Goal: Information Seeking & Learning: Learn about a topic

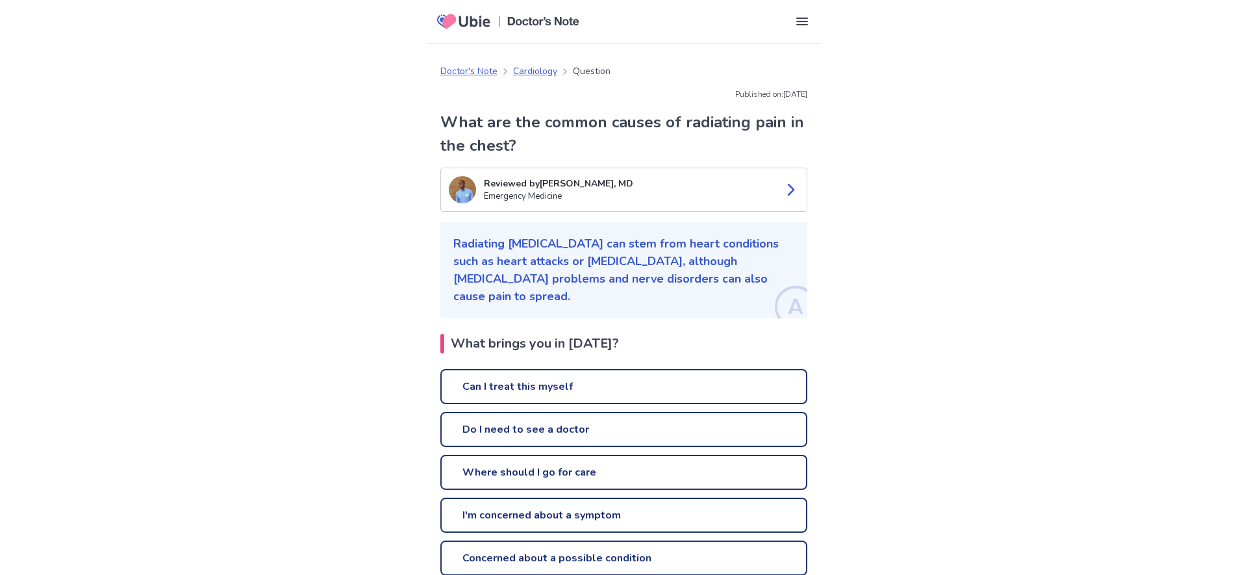
click at [560, 369] on link "Can I treat this myself" at bounding box center [623, 386] width 367 height 35
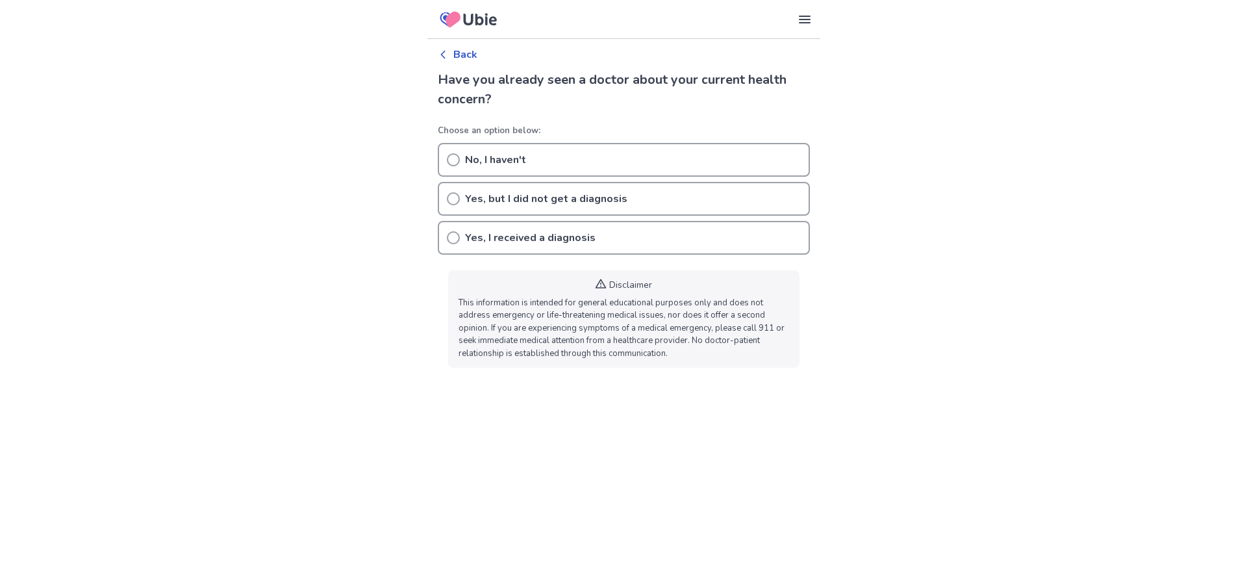
click at [476, 53] on p "Back" at bounding box center [465, 55] width 24 height 16
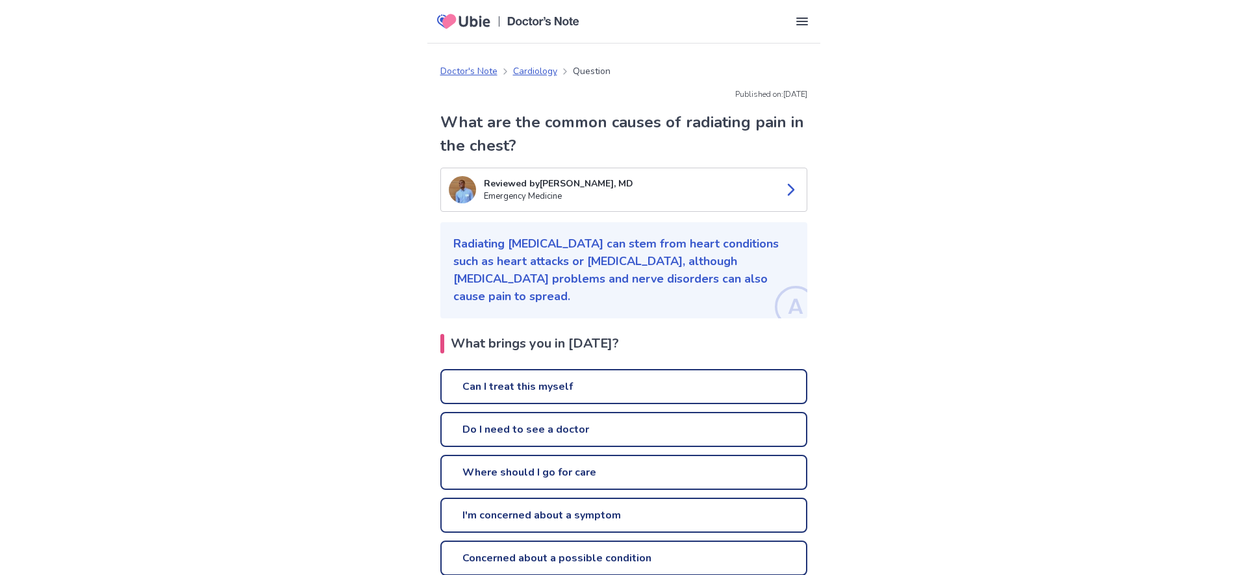
click at [475, 22] on icon at bounding box center [465, 21] width 64 height 25
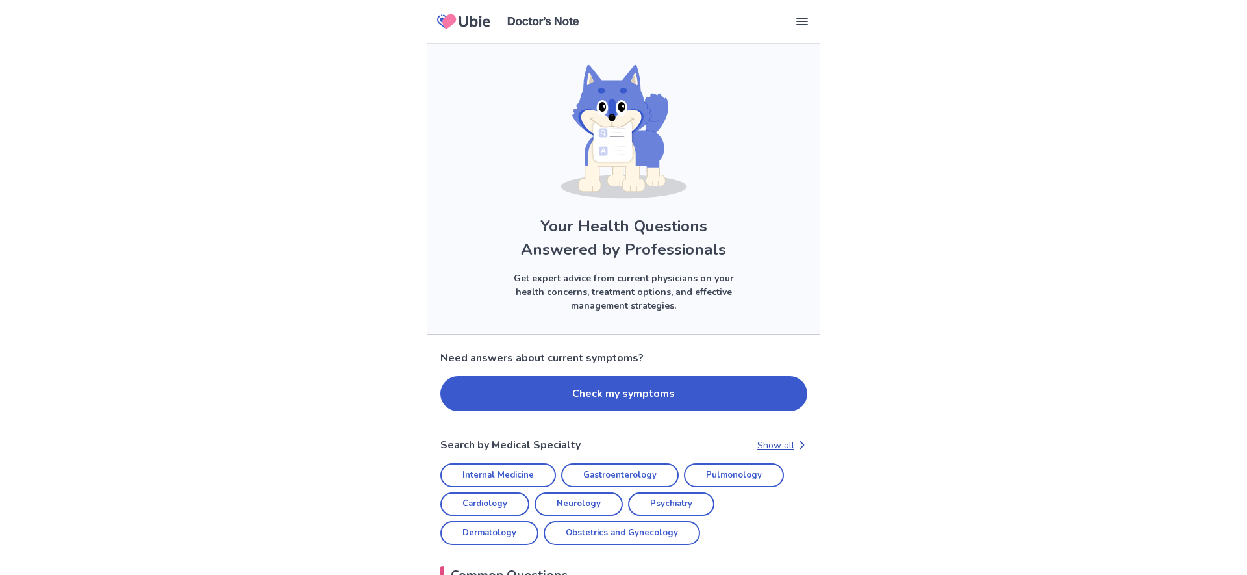
click at [536, 392] on button "Check my symptoms" at bounding box center [623, 393] width 367 height 35
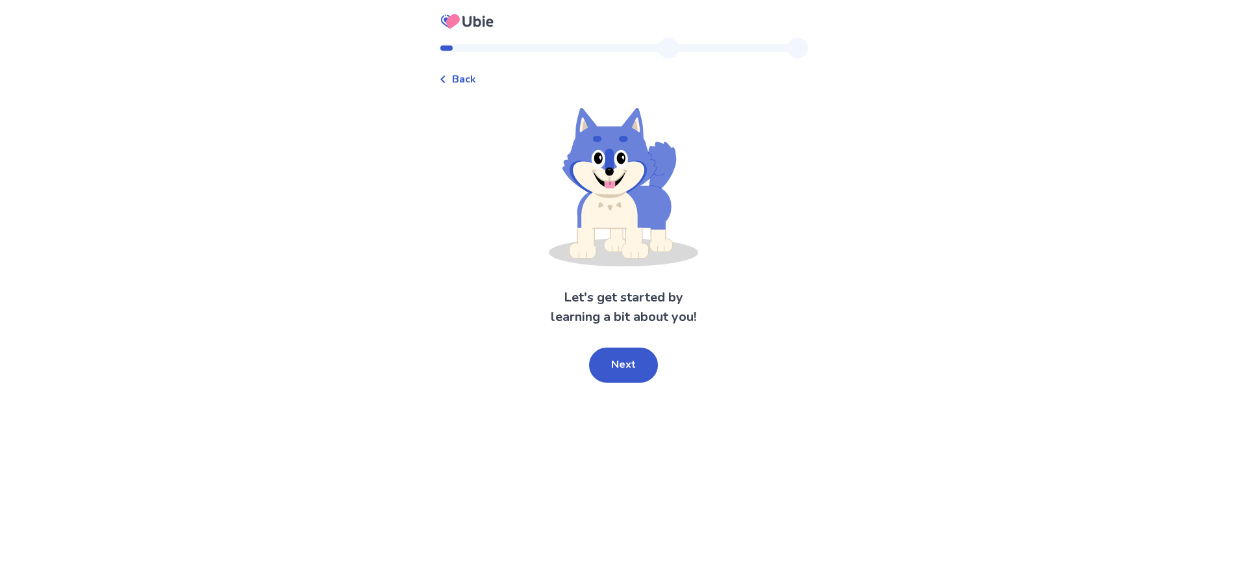
click at [622, 368] on button "Next" at bounding box center [623, 365] width 69 height 35
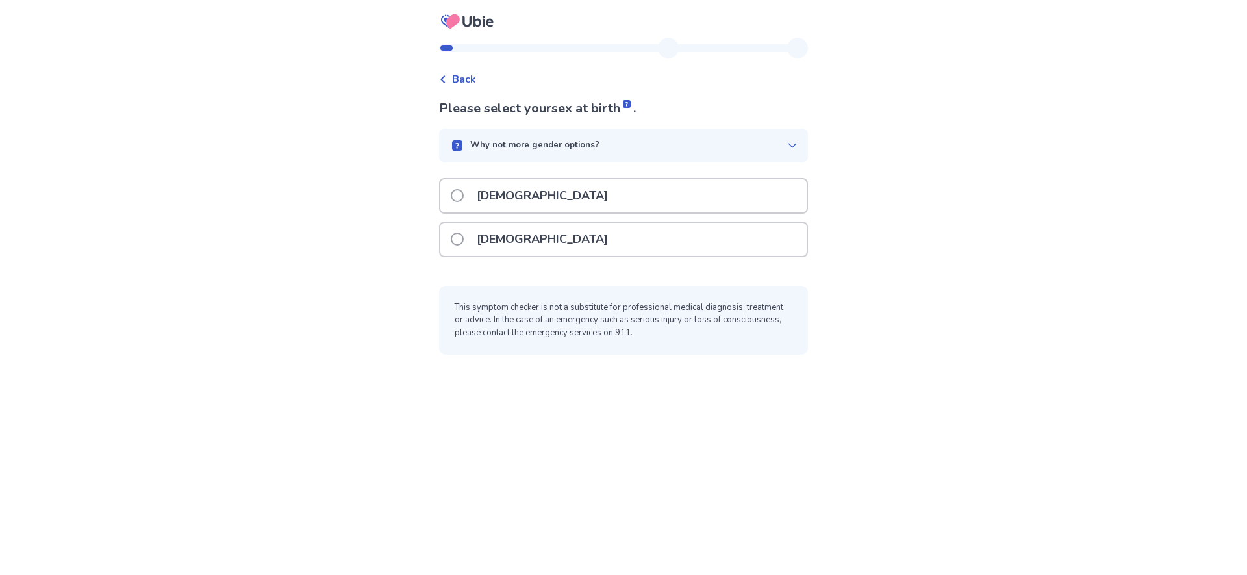
click at [472, 194] on label "Male" at bounding box center [533, 195] width 165 height 33
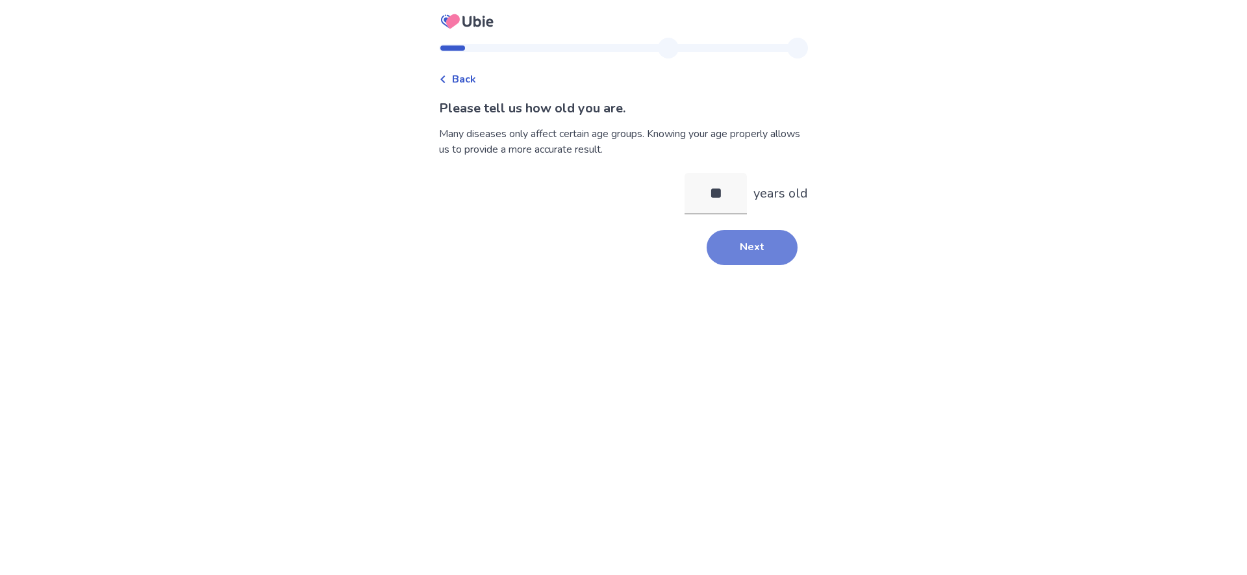
type input "**"
click at [733, 247] on button "Next" at bounding box center [752, 247] width 91 height 35
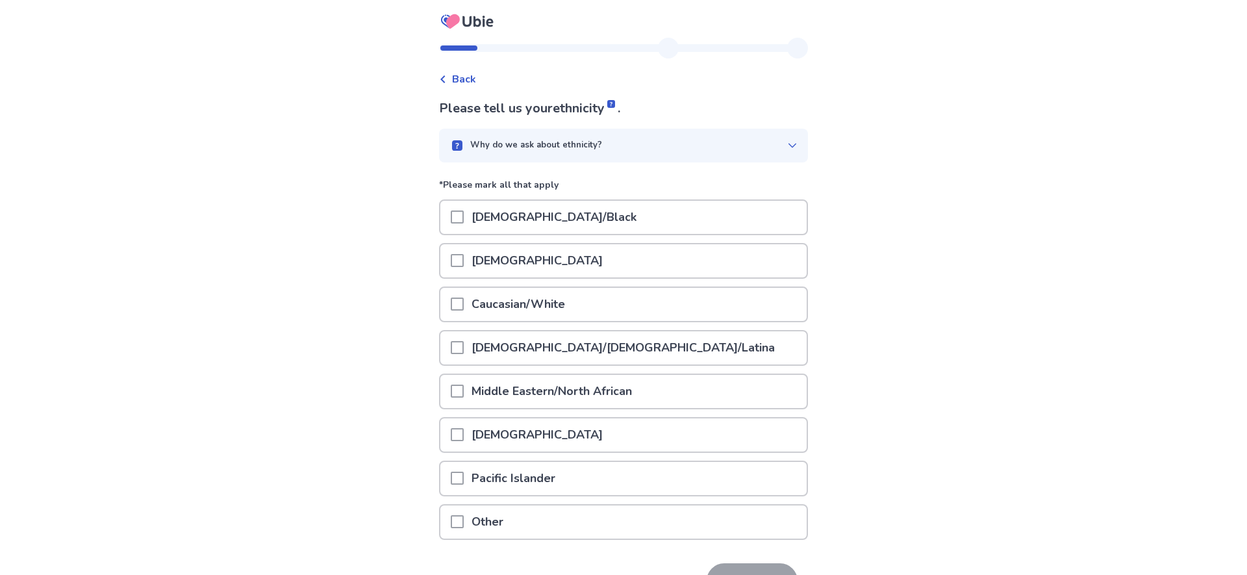
click at [464, 303] on span at bounding box center [457, 304] width 13 height 13
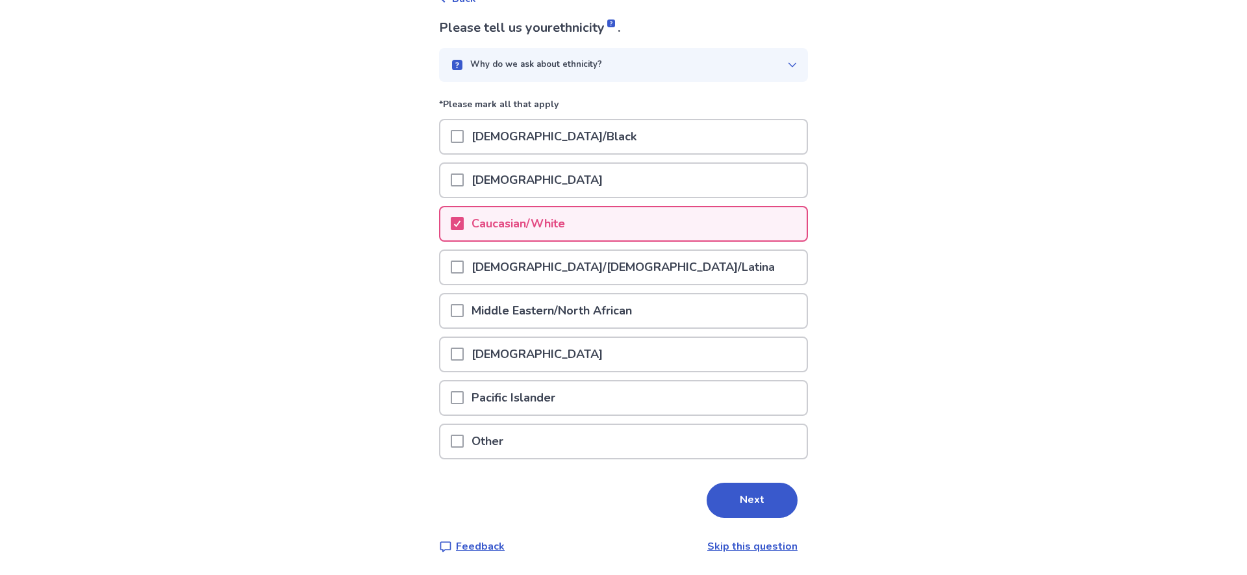
scroll to position [80, 0]
drag, startPoint x: 725, startPoint y: 505, endPoint x: 718, endPoint y: 496, distance: 12.1
click at [725, 505] on button "Next" at bounding box center [752, 500] width 91 height 35
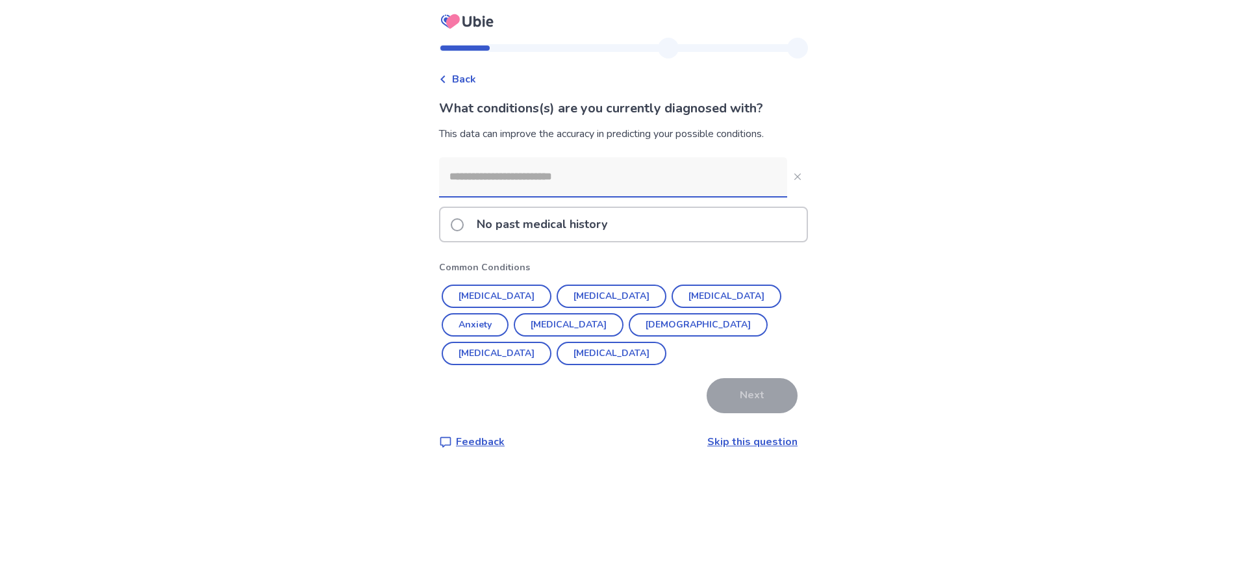
click at [515, 177] on input at bounding box center [613, 176] width 348 height 39
click at [513, 297] on button "Hypertension" at bounding box center [497, 296] width 110 height 23
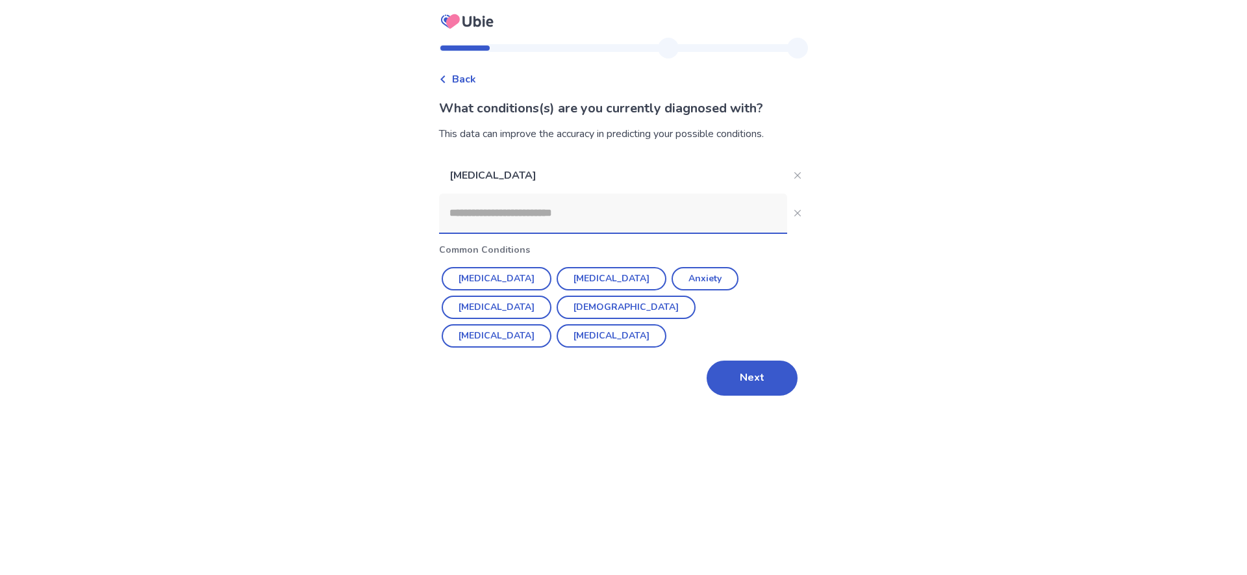
click at [518, 218] on input at bounding box center [613, 213] width 348 height 39
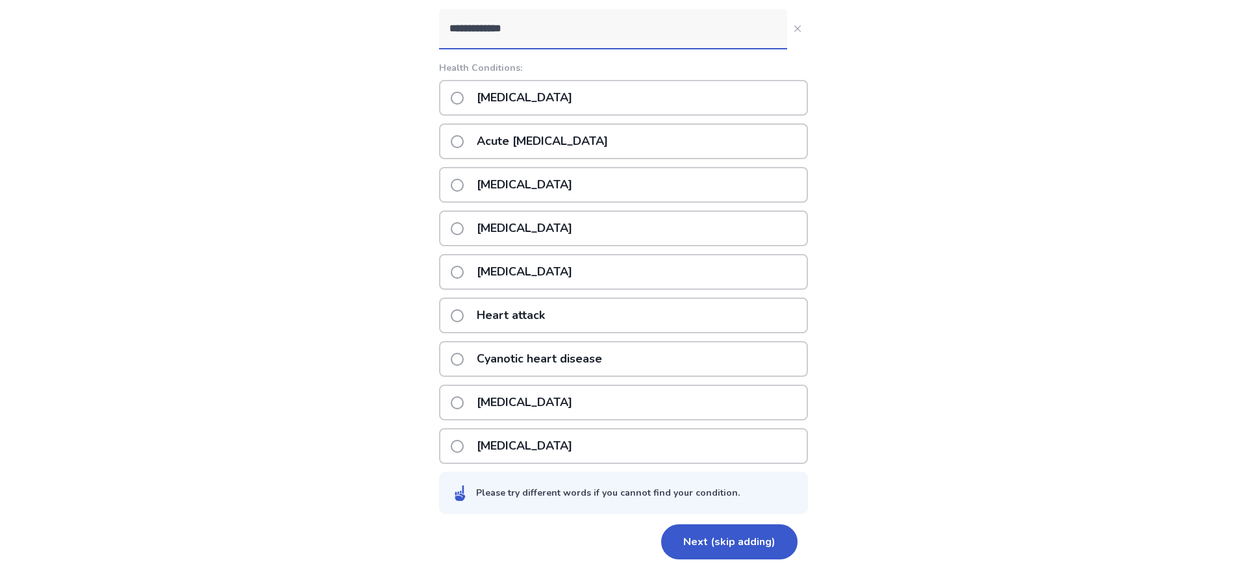
scroll to position [185, 0]
type input "**********"
click at [463, 407] on span at bounding box center [457, 402] width 13 height 13
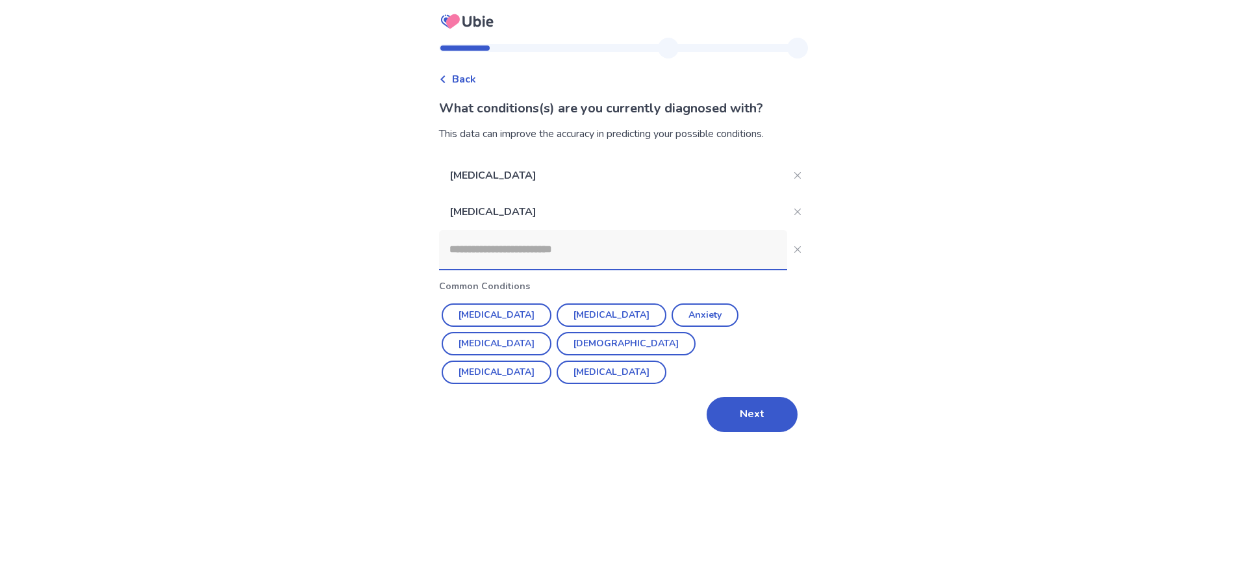
scroll to position [0, 0]
click at [552, 255] on input at bounding box center [613, 249] width 348 height 39
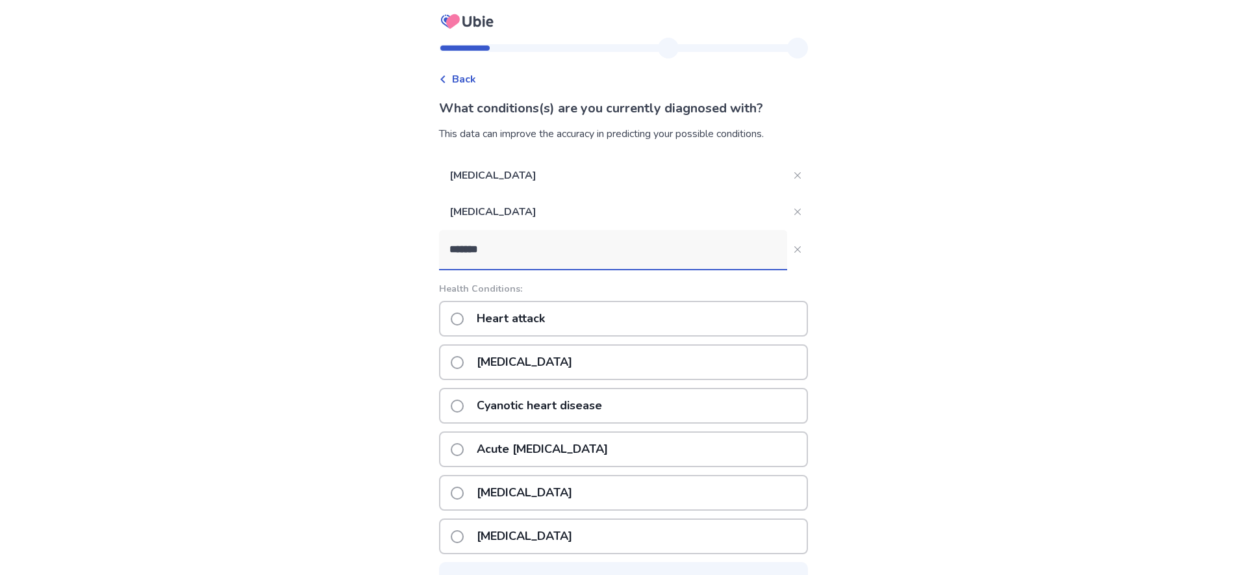
type input "*******"
click at [461, 366] on span at bounding box center [457, 362] width 13 height 13
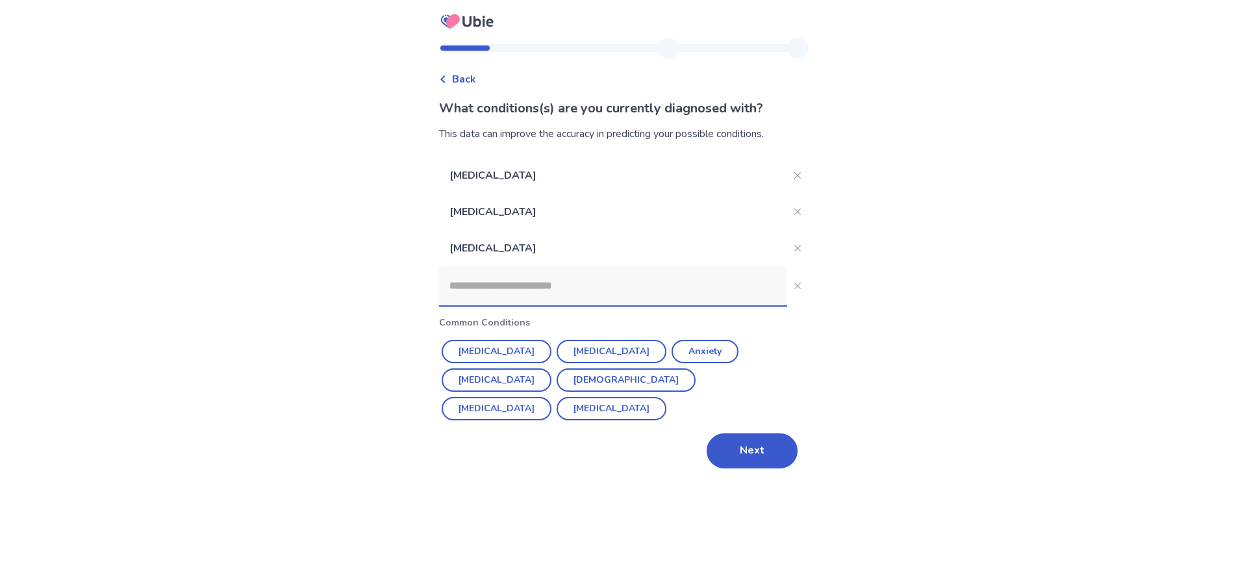
click at [496, 298] on input at bounding box center [613, 285] width 348 height 39
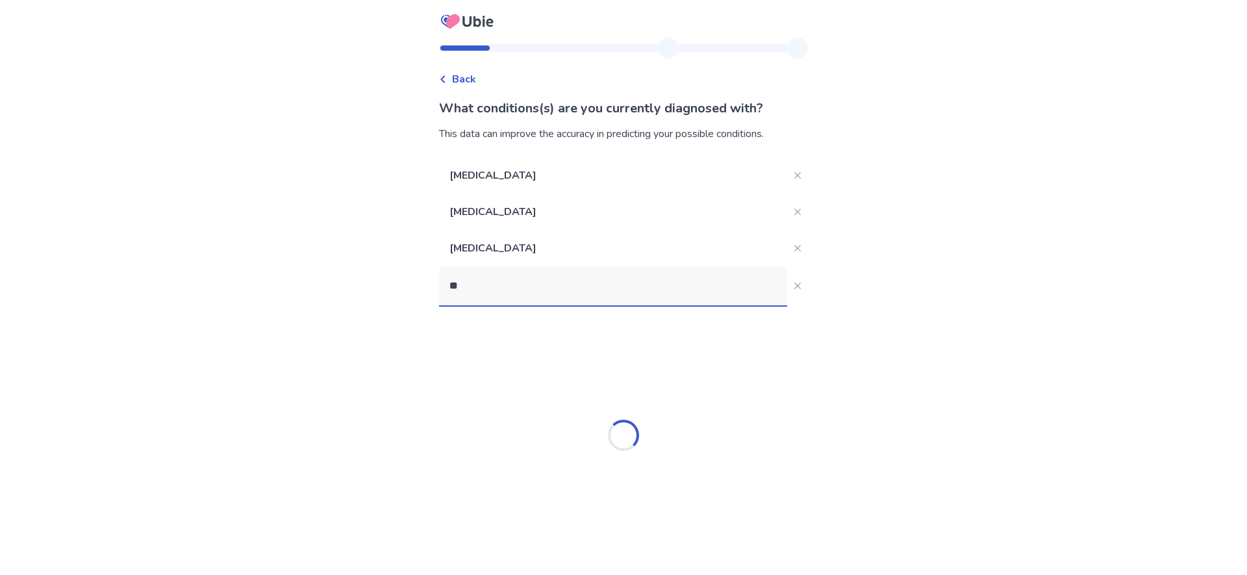
type input "*"
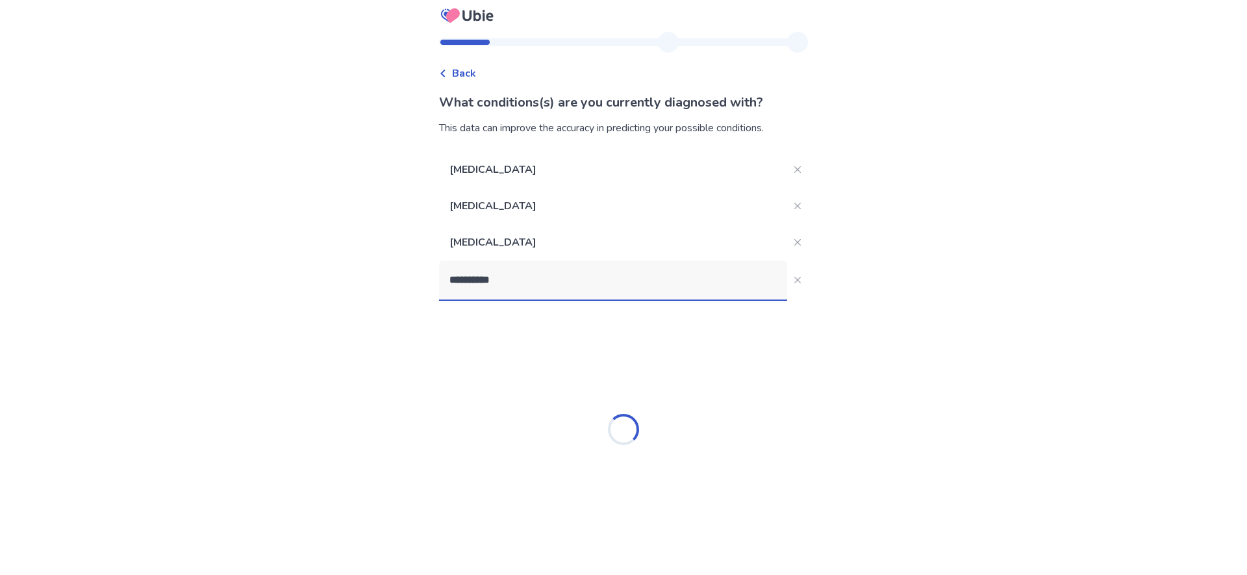
scroll to position [6, 0]
type input "*"
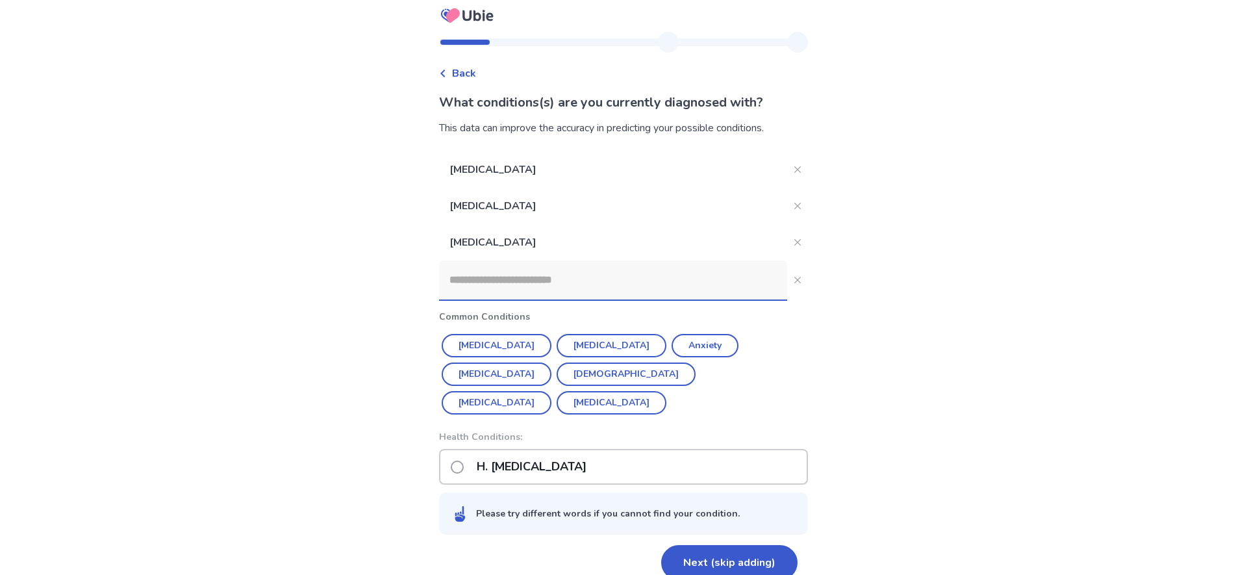
scroll to position [0, 0]
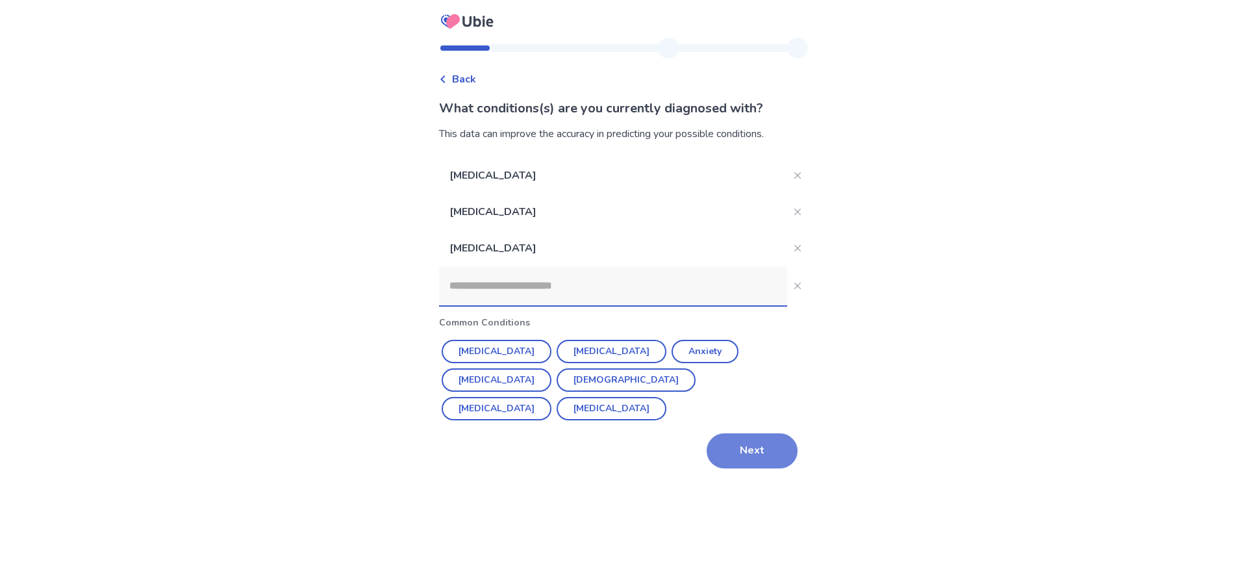
click at [743, 442] on button "Next" at bounding box center [752, 450] width 91 height 35
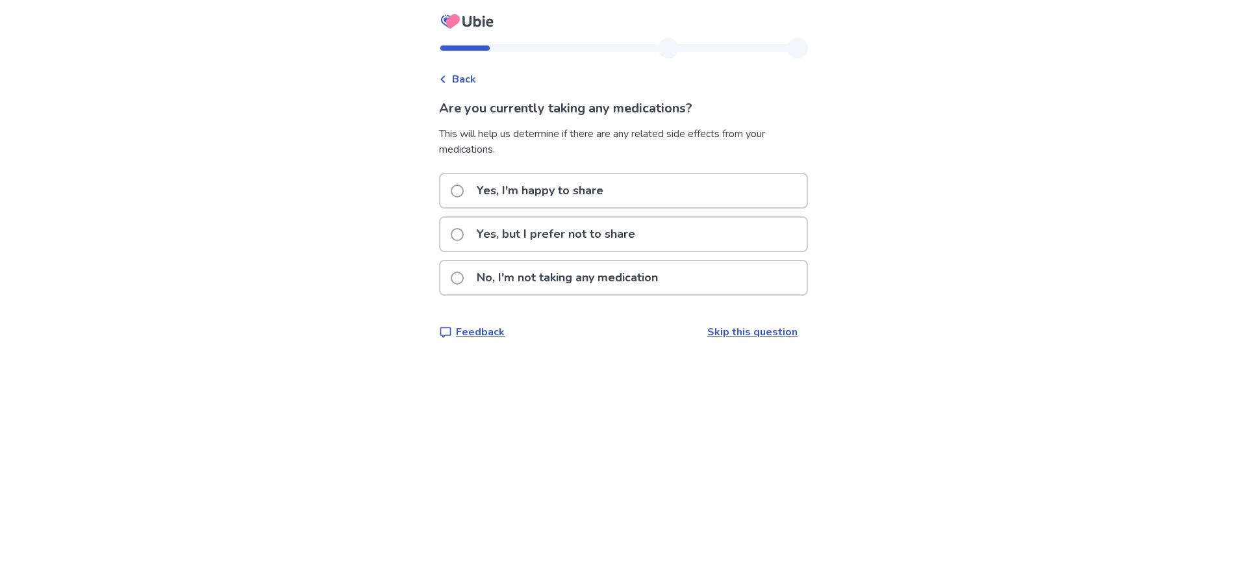
click at [463, 189] on span at bounding box center [457, 191] width 13 height 13
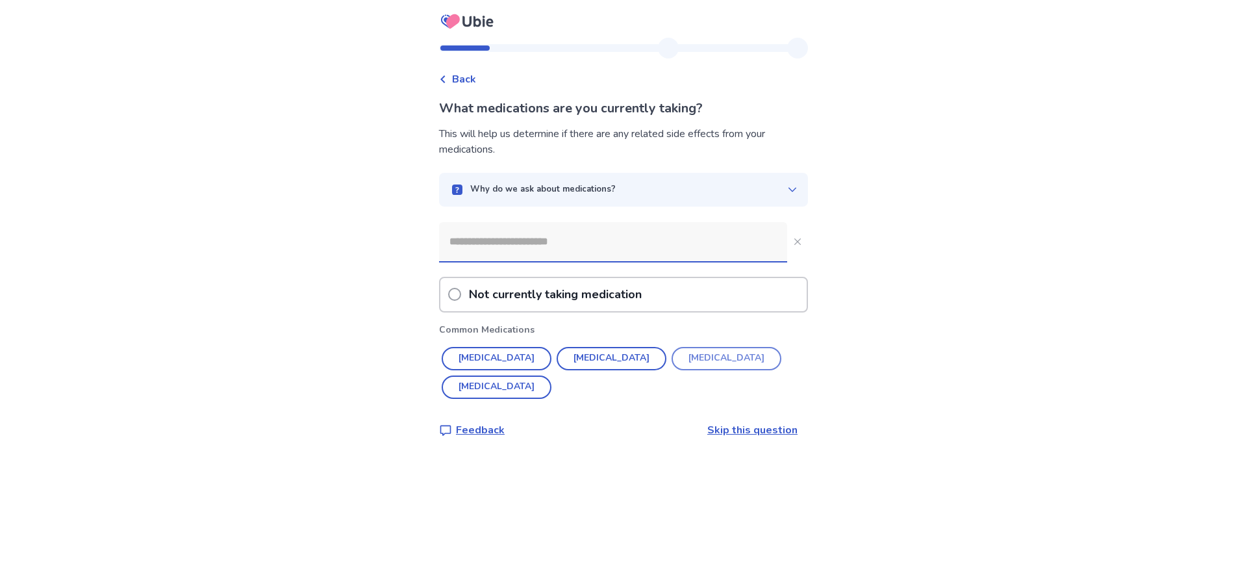
click at [675, 359] on button "METOPROLOL" at bounding box center [727, 358] width 110 height 23
type input "**********"
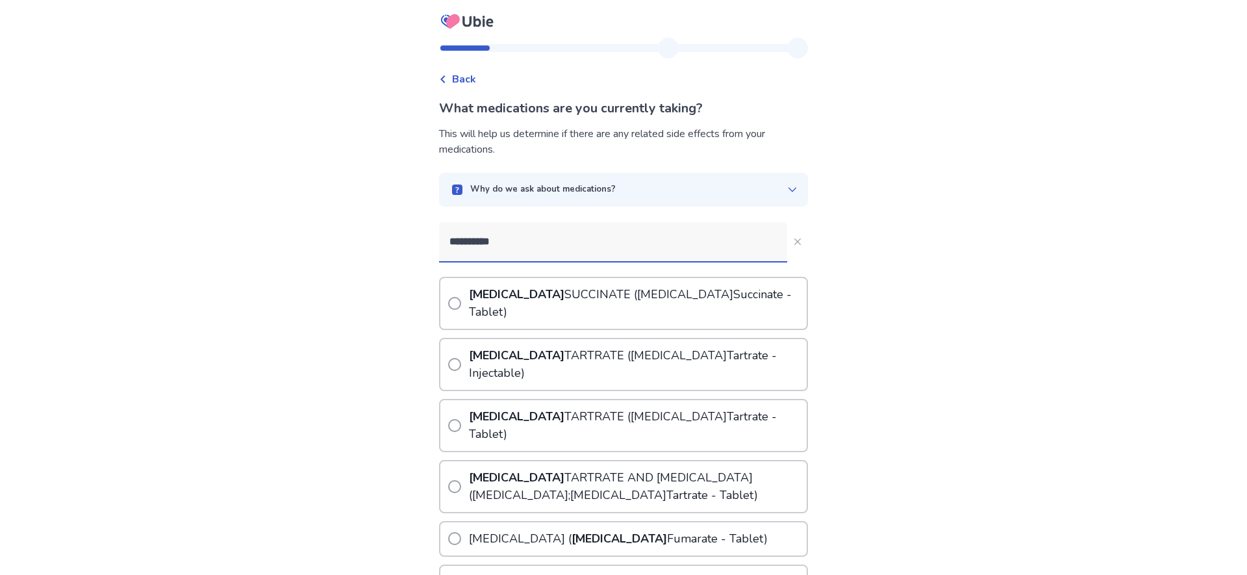
click at [461, 358] on span at bounding box center [454, 364] width 13 height 13
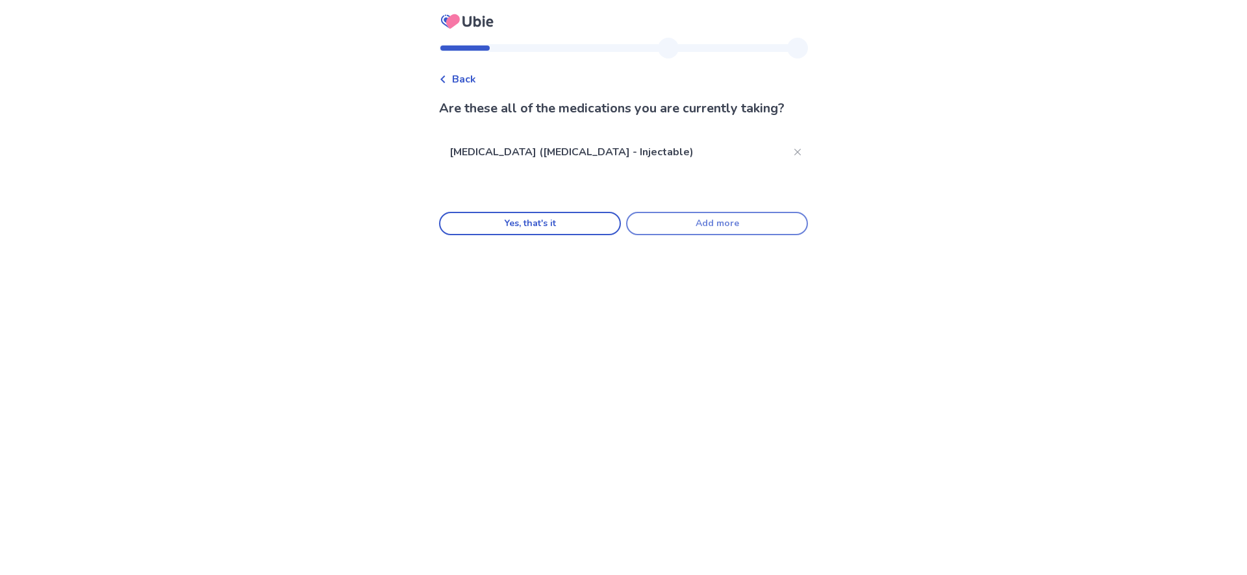
click at [678, 229] on button "Add more" at bounding box center [717, 223] width 182 height 23
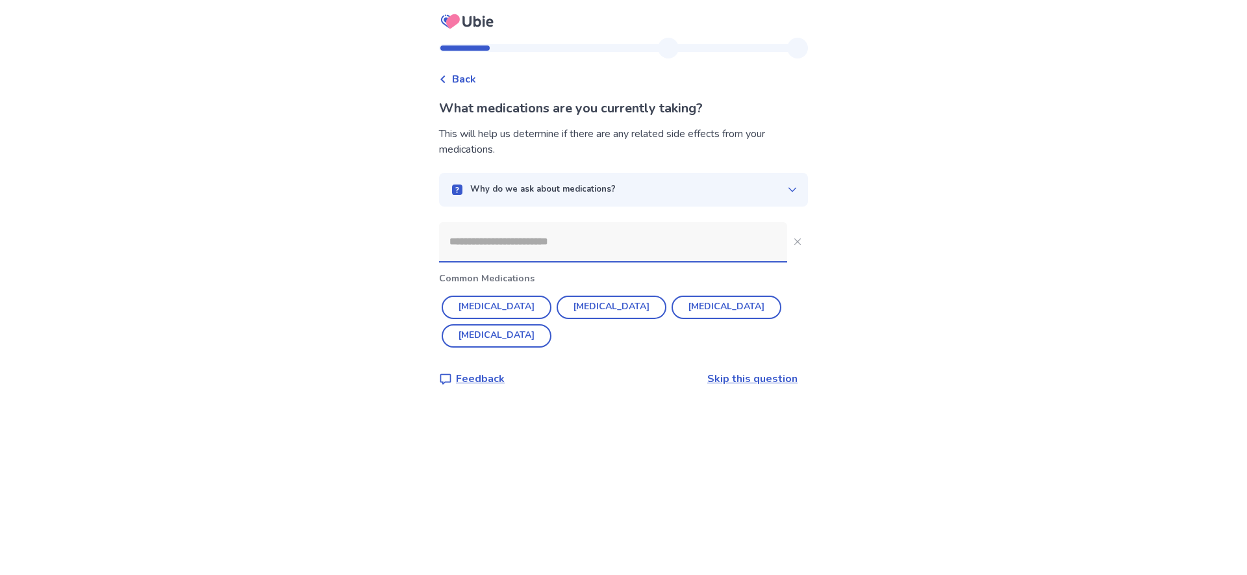
click at [461, 243] on input at bounding box center [613, 241] width 348 height 39
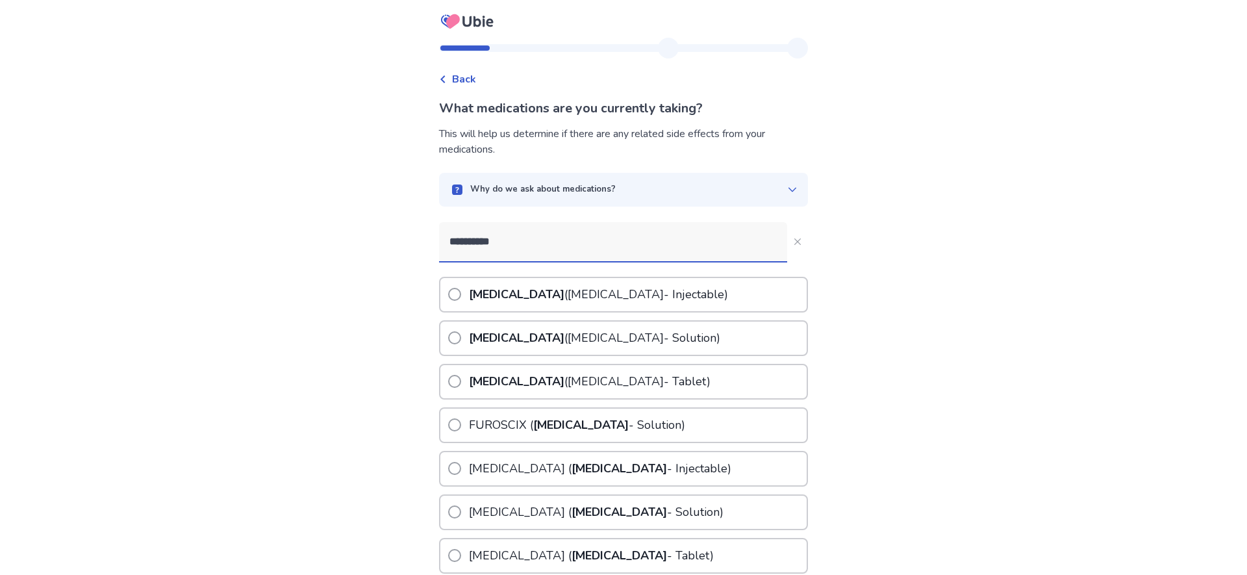
type input "**********"
click at [458, 380] on span at bounding box center [454, 381] width 13 height 13
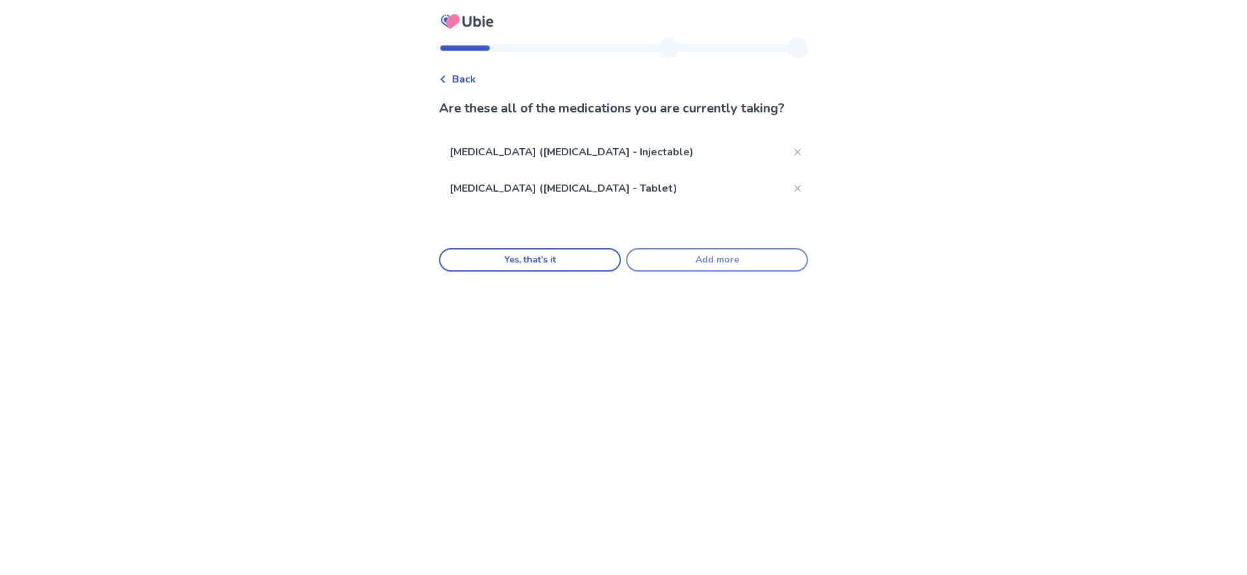
click at [669, 262] on button "Add more" at bounding box center [717, 259] width 182 height 23
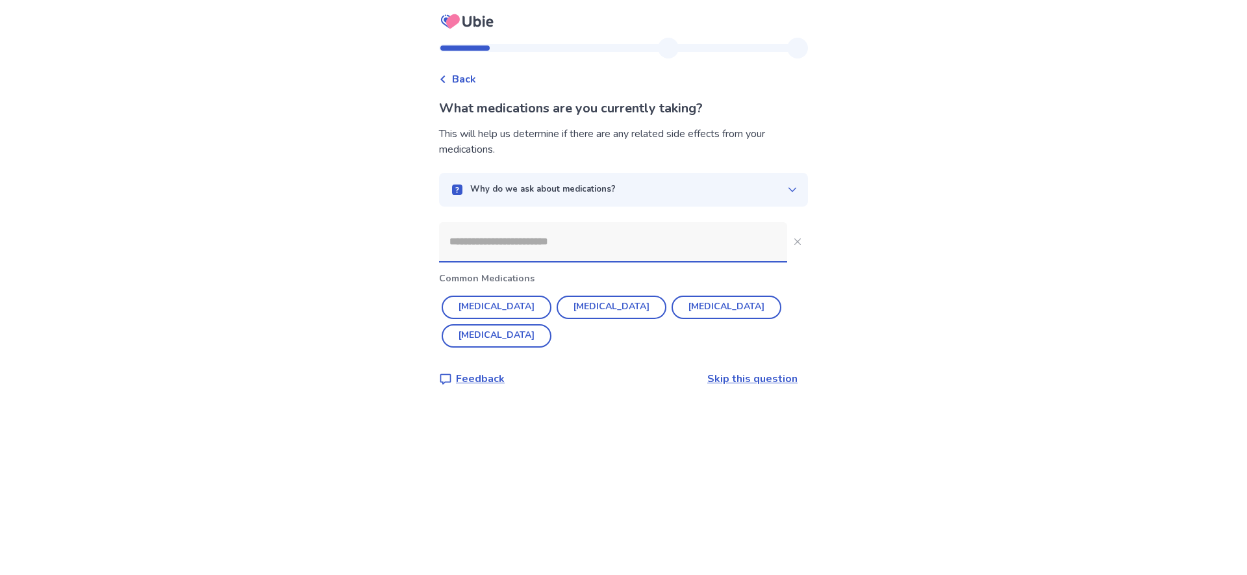
click at [493, 241] on input at bounding box center [613, 241] width 348 height 39
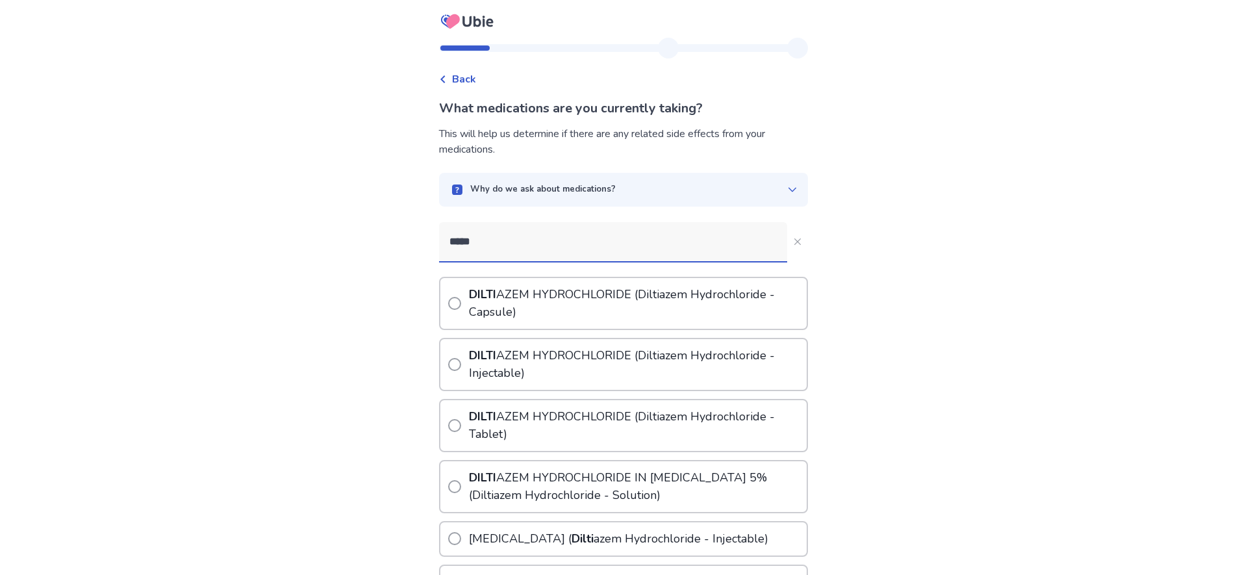
type input "*****"
click at [461, 303] on span at bounding box center [454, 303] width 13 height 13
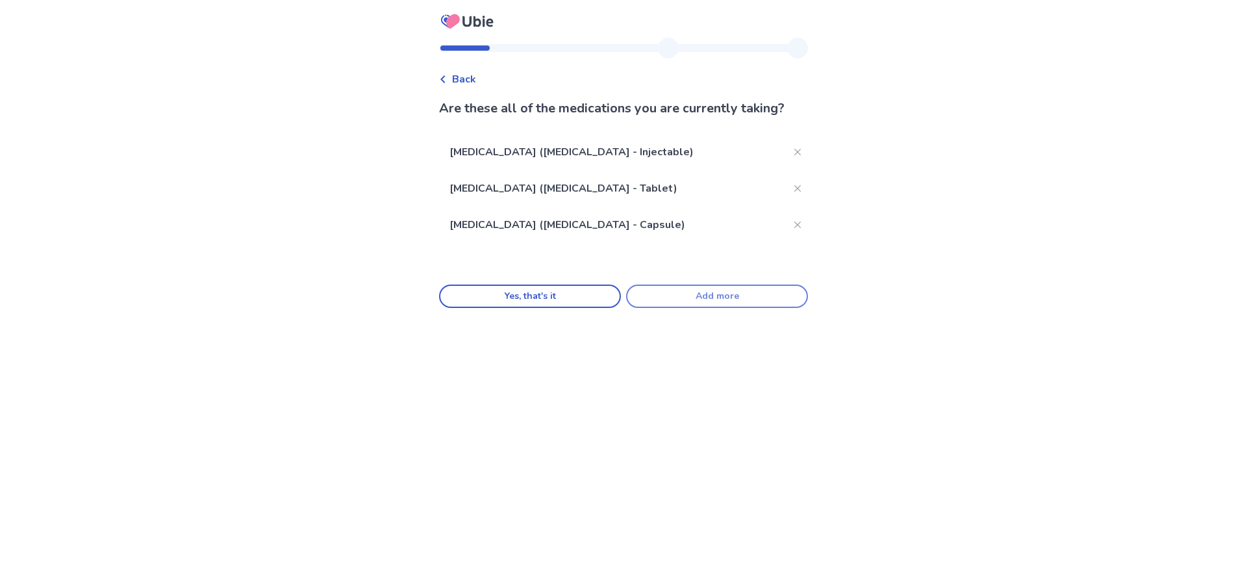
click at [709, 308] on button "Add more" at bounding box center [717, 296] width 182 height 23
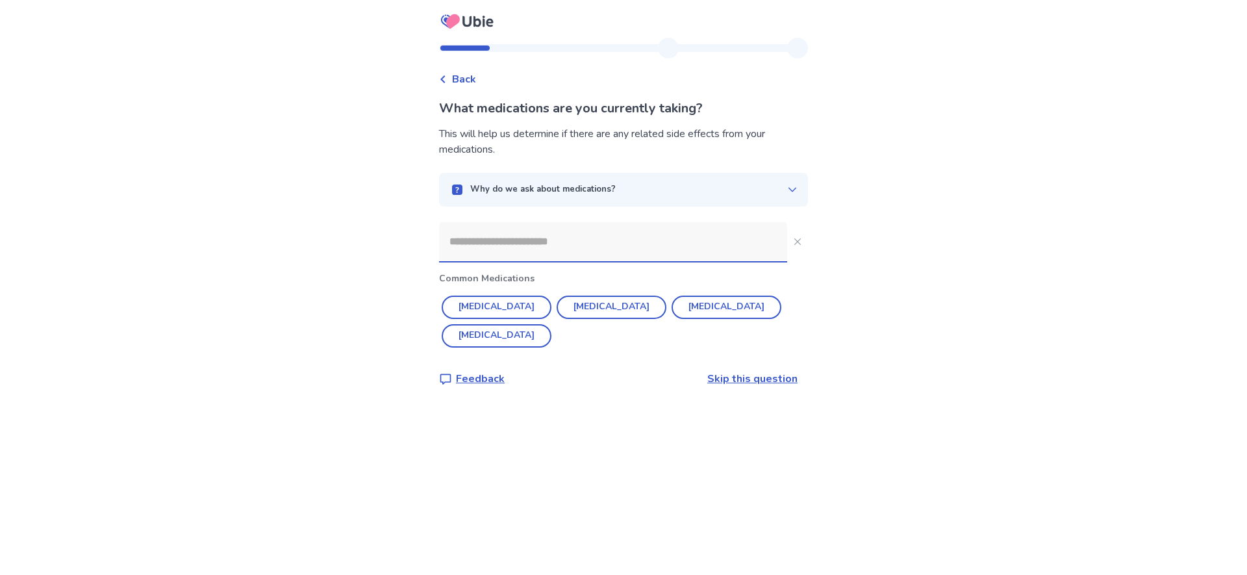
click at [482, 249] on input at bounding box center [613, 241] width 348 height 39
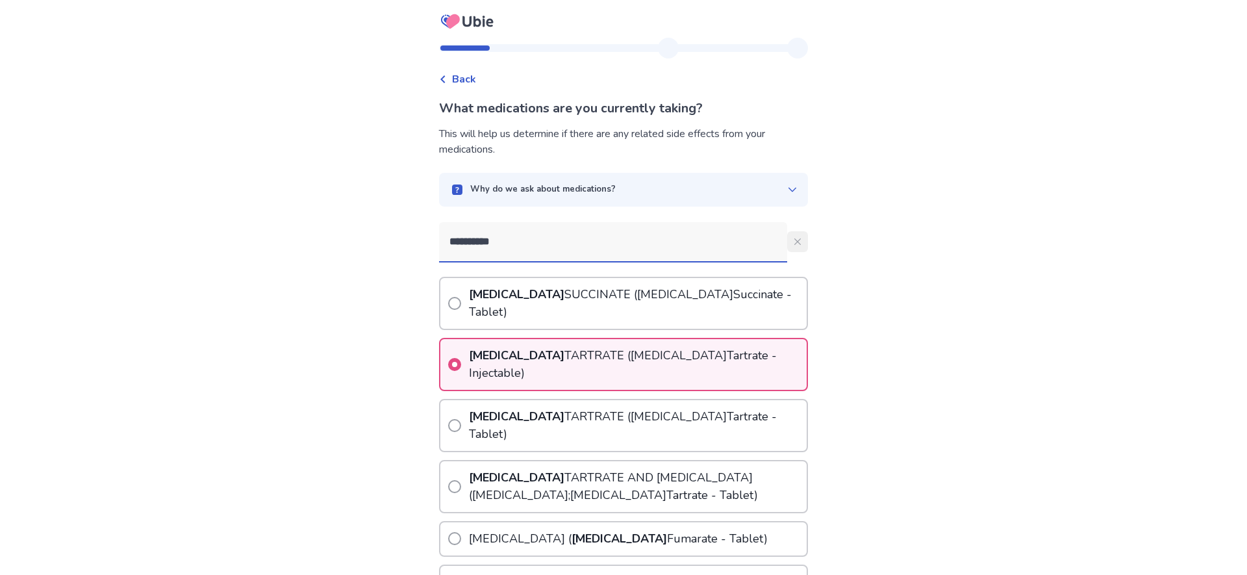
type input "**********"
click at [789, 236] on button "**********" at bounding box center [797, 241] width 21 height 21
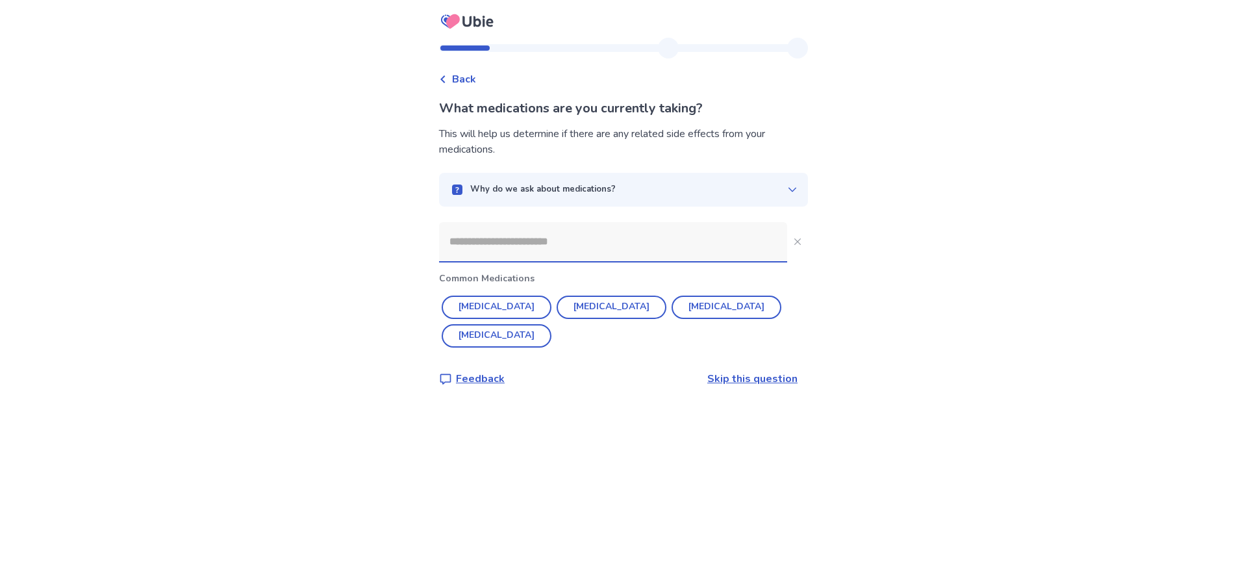
click at [473, 83] on span "Back" at bounding box center [464, 79] width 24 height 16
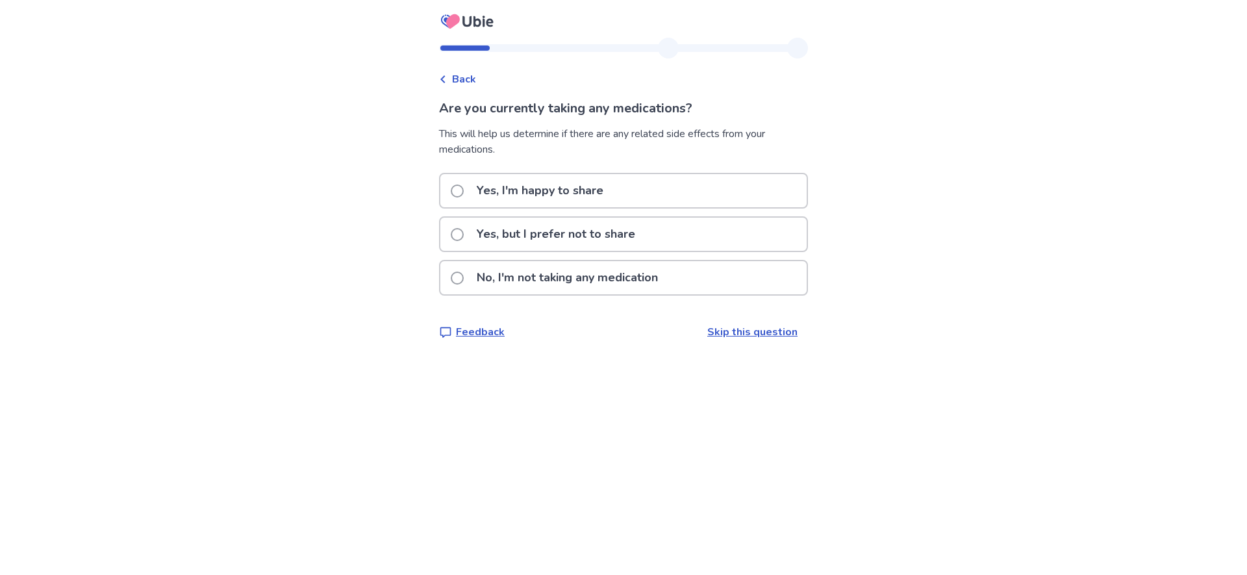
click at [462, 185] on label "Yes, I'm happy to share" at bounding box center [531, 190] width 160 height 33
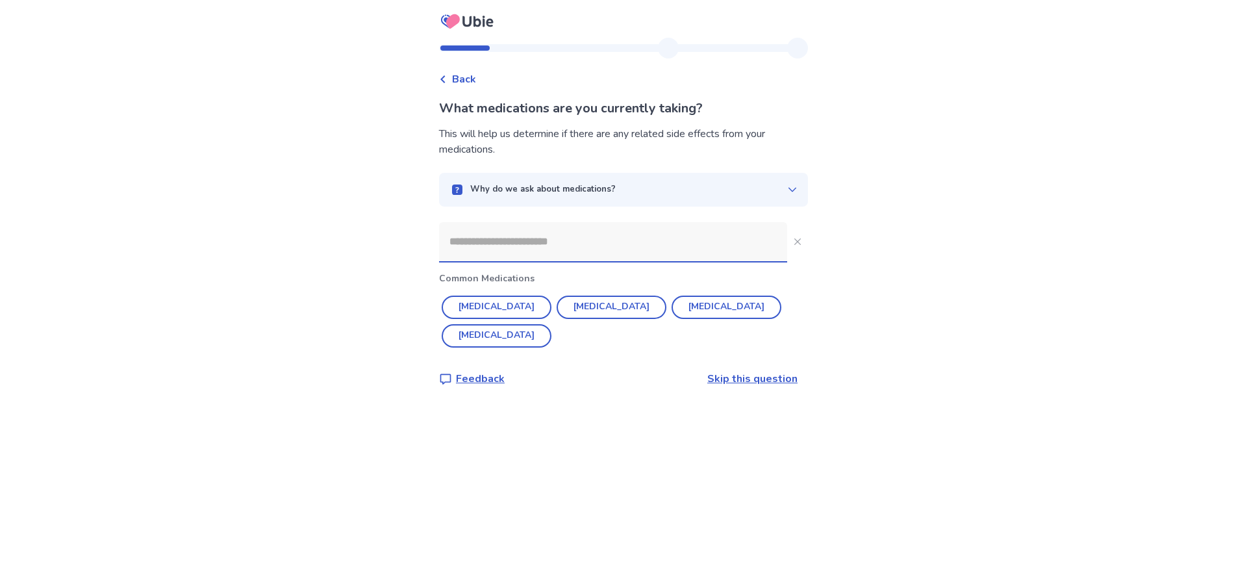
click at [583, 244] on input at bounding box center [613, 241] width 348 height 39
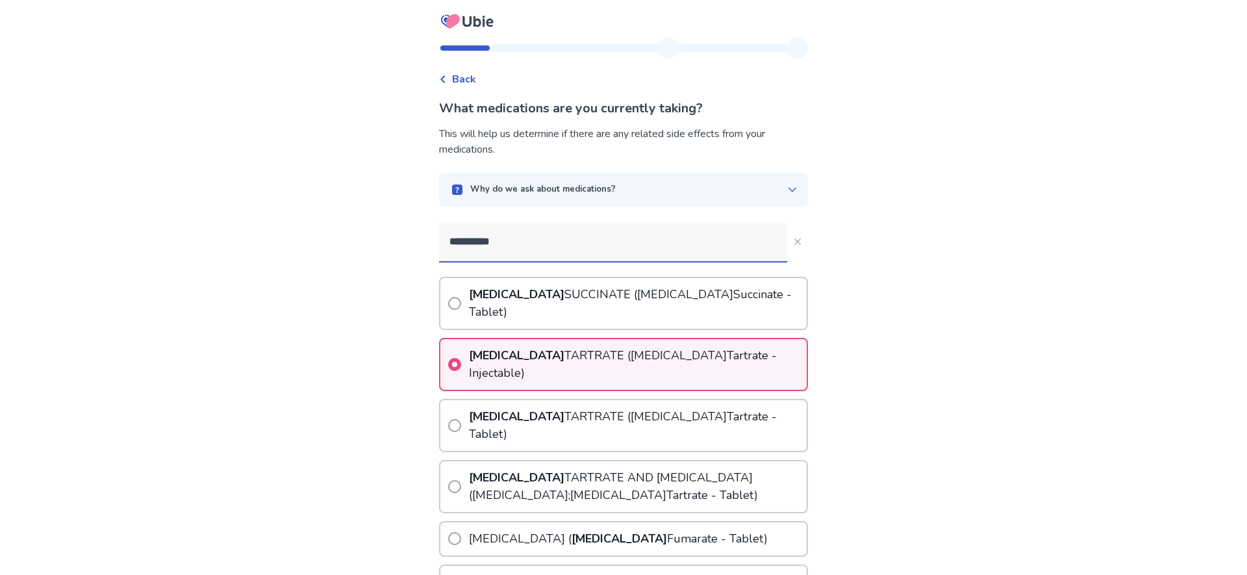
click at [658, 247] on input "**********" at bounding box center [613, 241] width 348 height 39
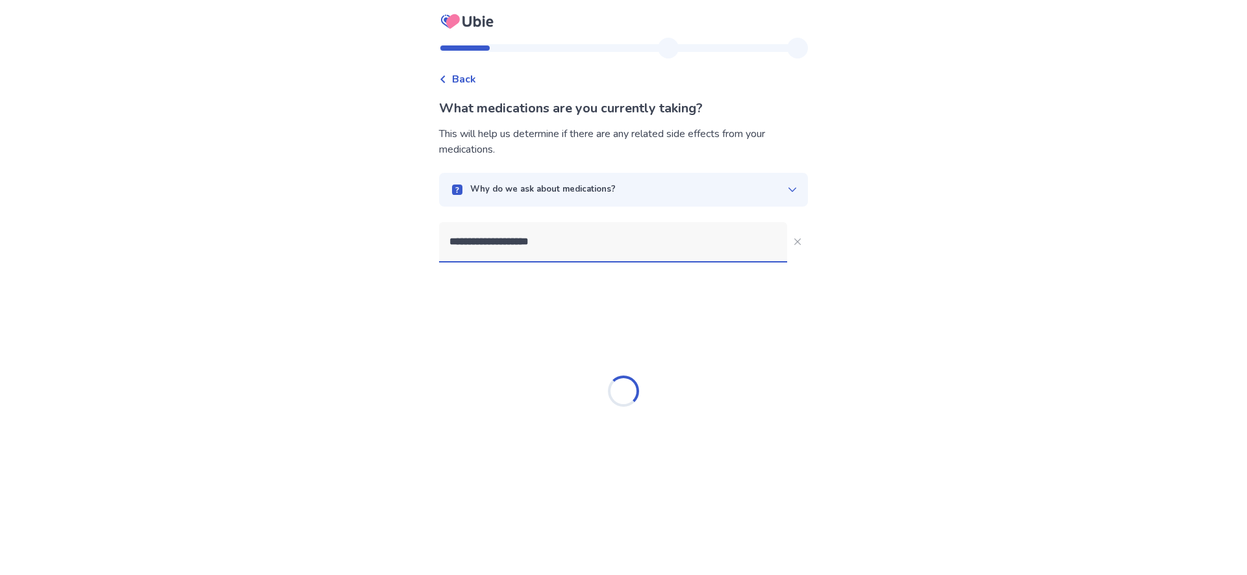
type input "**********"
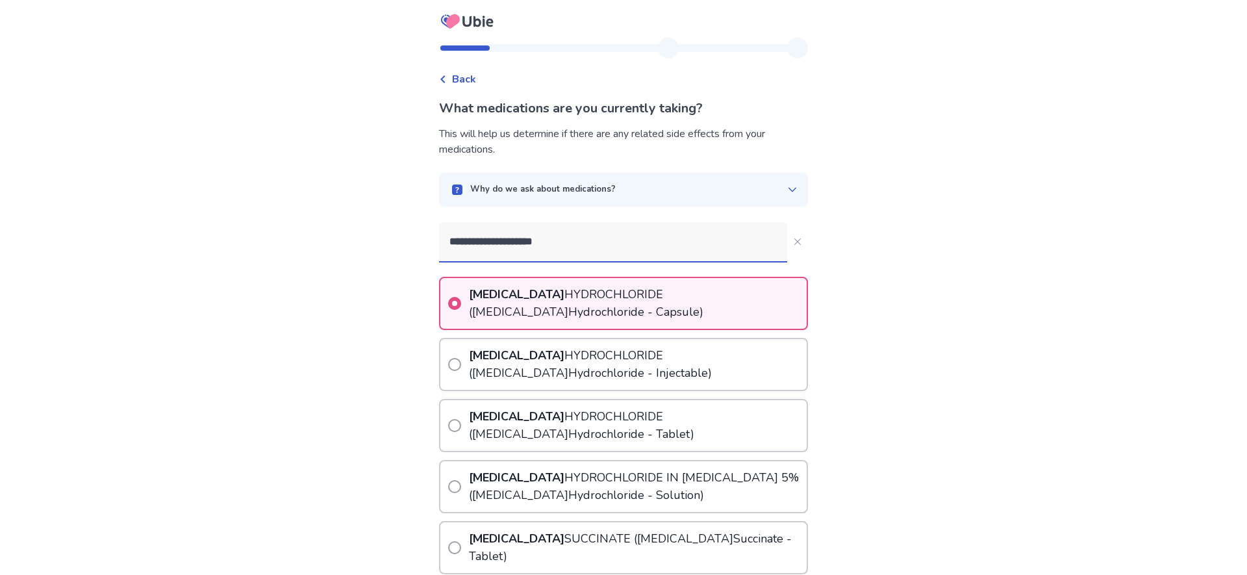
click at [589, 306] on p "DILTIAZEM HYDROCHLORIDE ( Diltiazem Hydrochloride - Capsule)" at bounding box center [636, 303] width 340 height 51
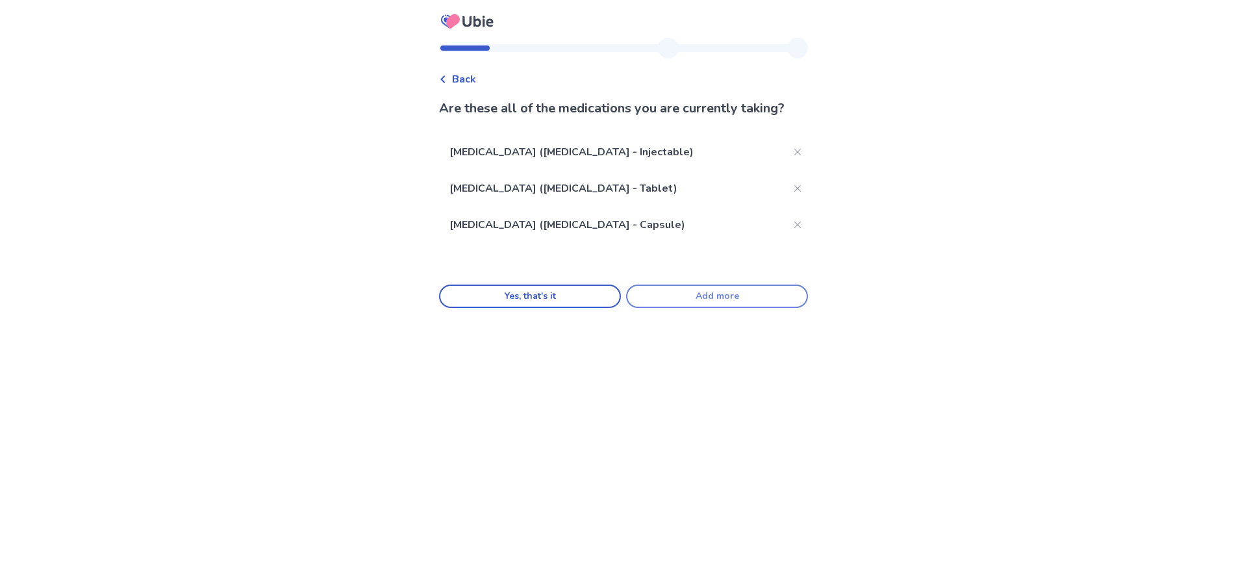
click at [678, 308] on button "Add more" at bounding box center [717, 296] width 182 height 23
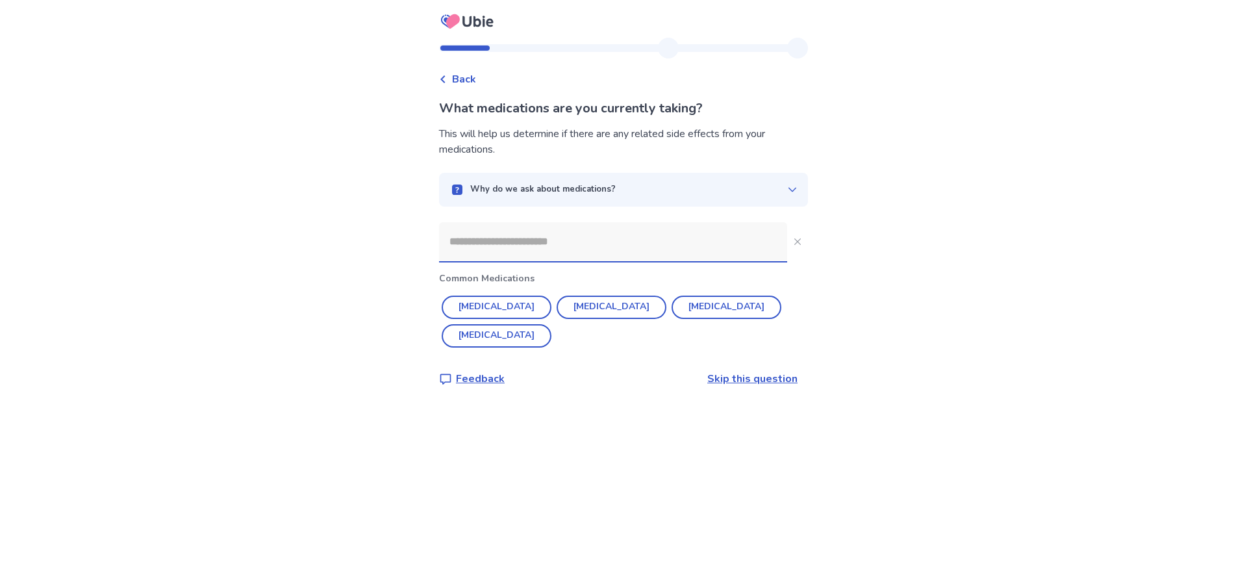
click at [468, 240] on input at bounding box center [613, 241] width 348 height 39
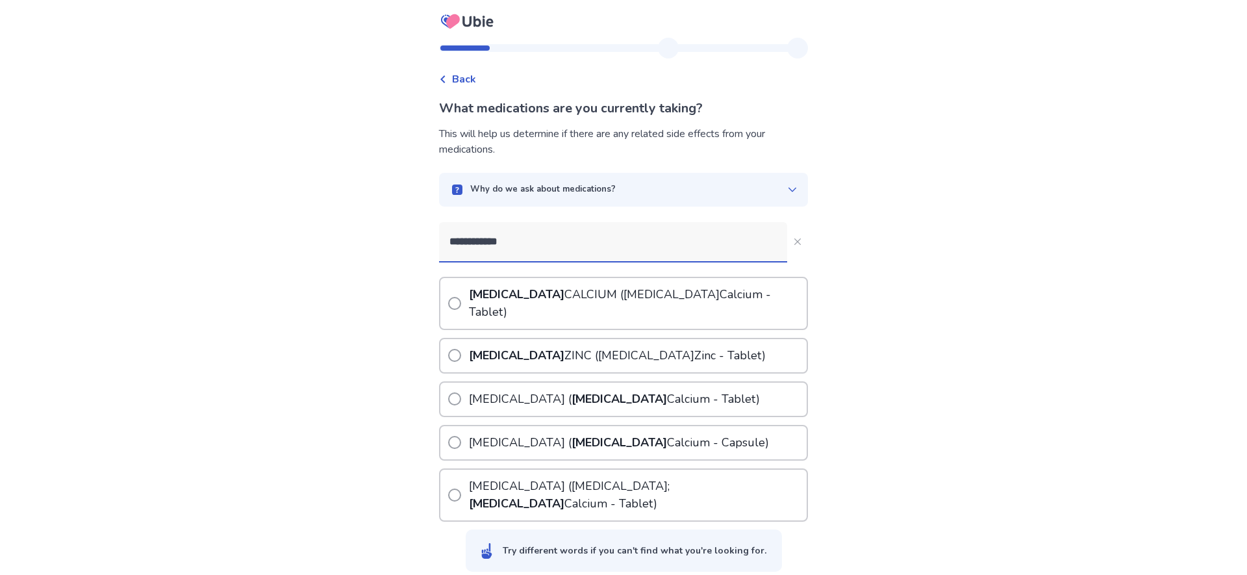
type input "**********"
click at [461, 392] on span at bounding box center [454, 398] width 13 height 13
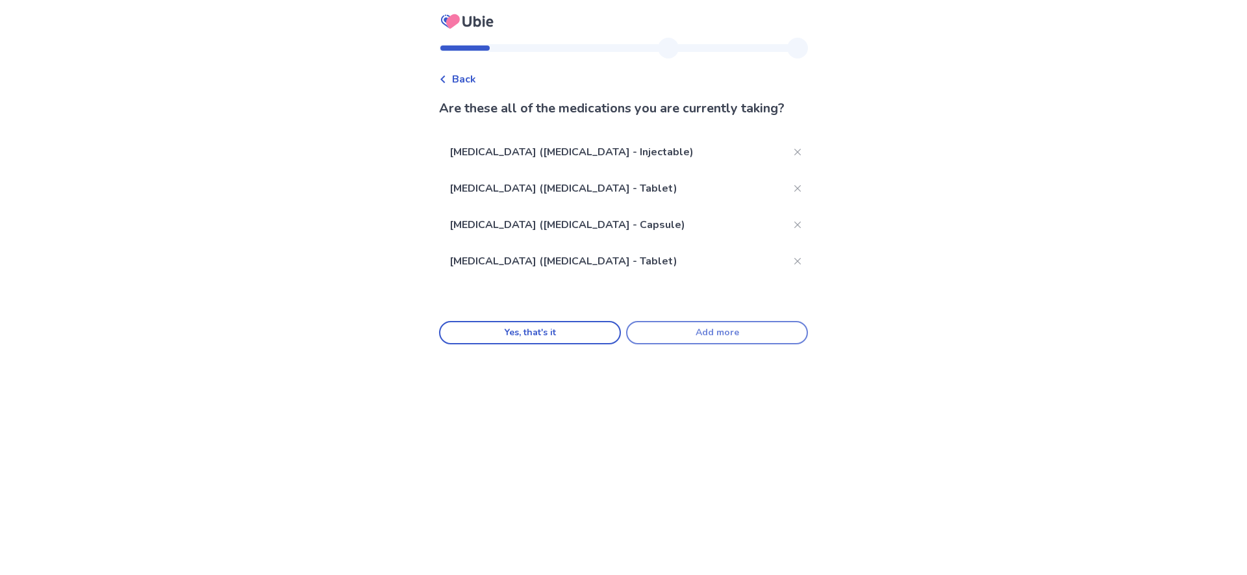
click at [698, 342] on button "Add more" at bounding box center [717, 332] width 182 height 23
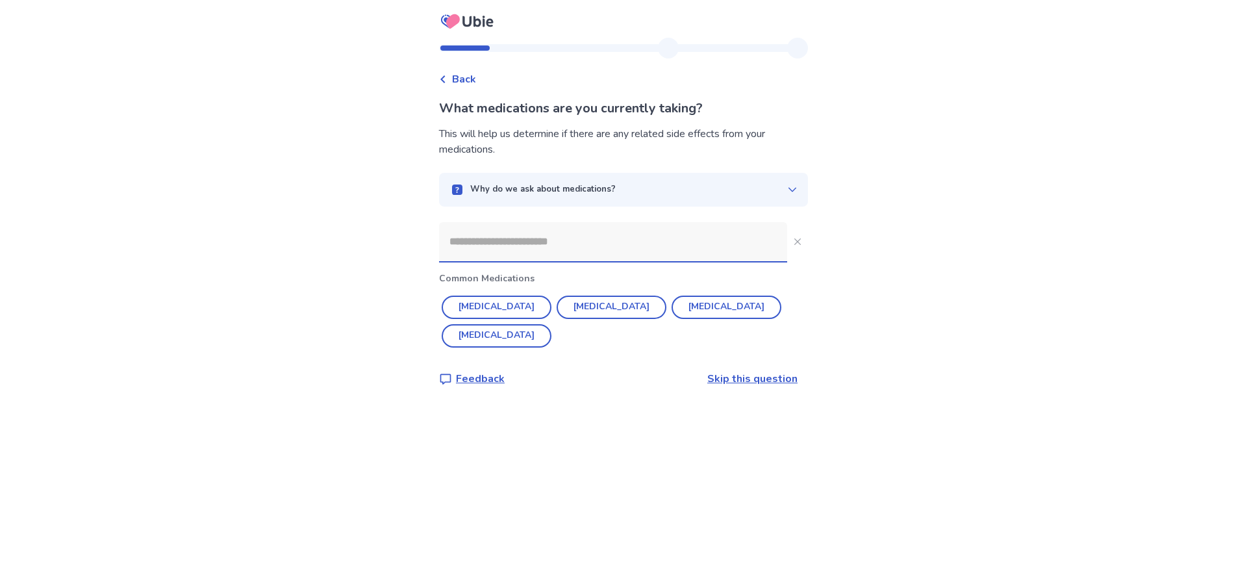
click at [477, 248] on input at bounding box center [613, 241] width 348 height 39
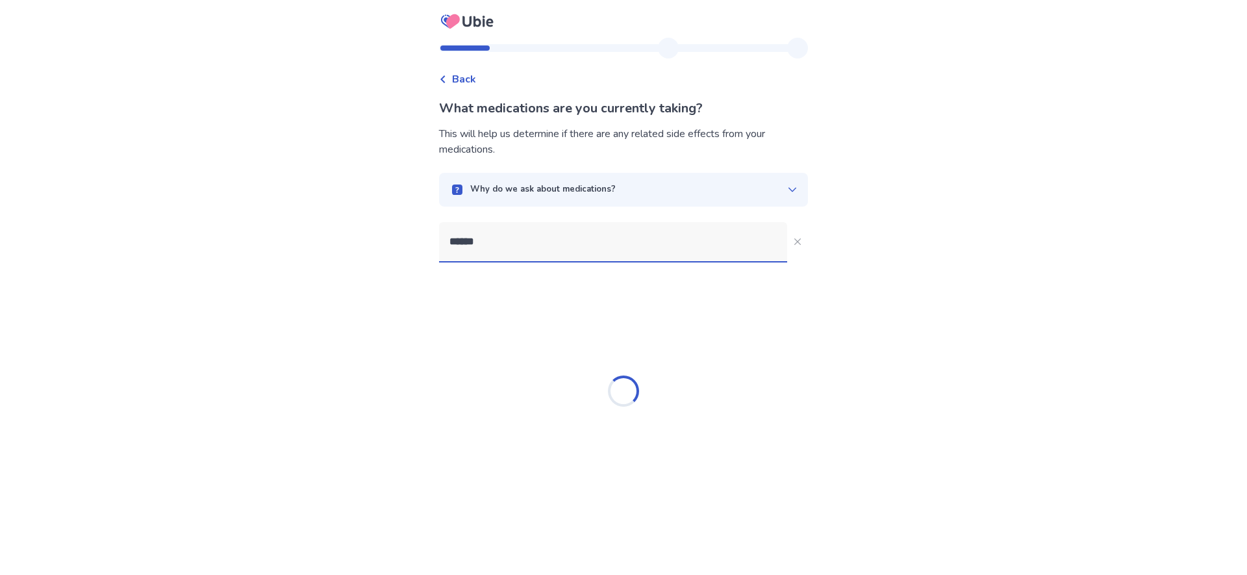
click at [461, 295] on div "Loading..." at bounding box center [623, 391] width 369 height 260
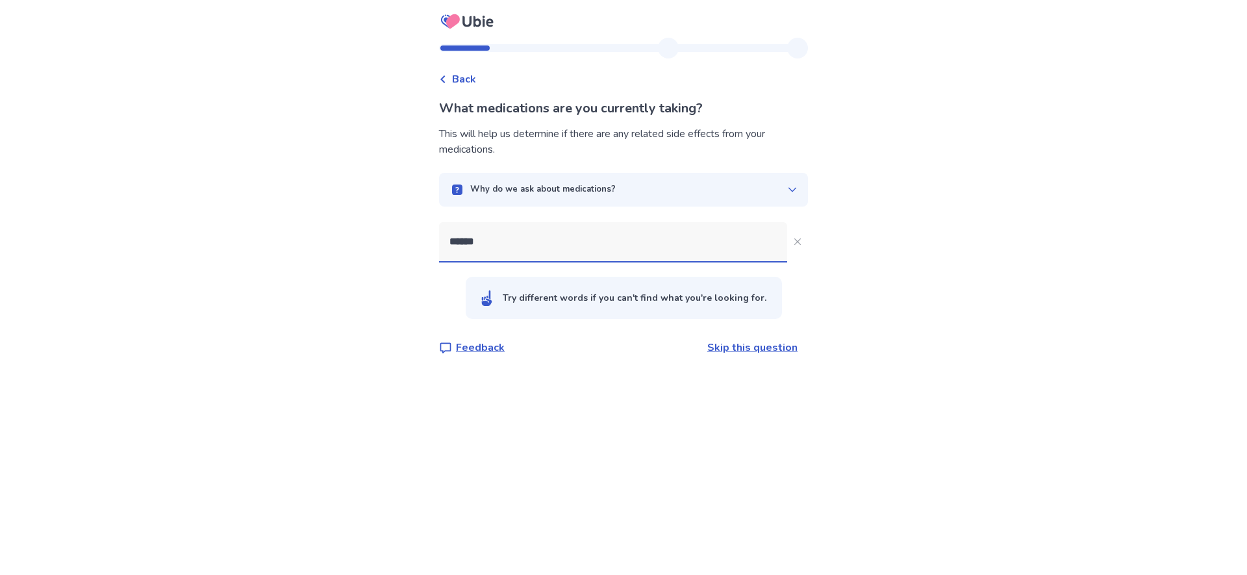
click at [505, 240] on input "******" at bounding box center [613, 241] width 348 height 39
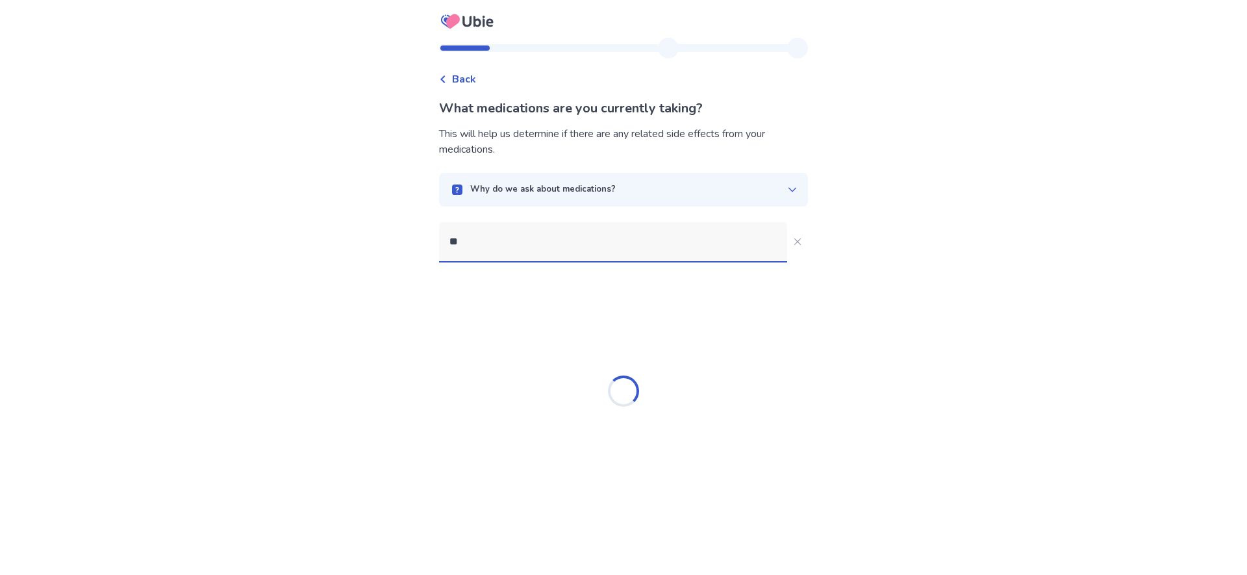
type input "*"
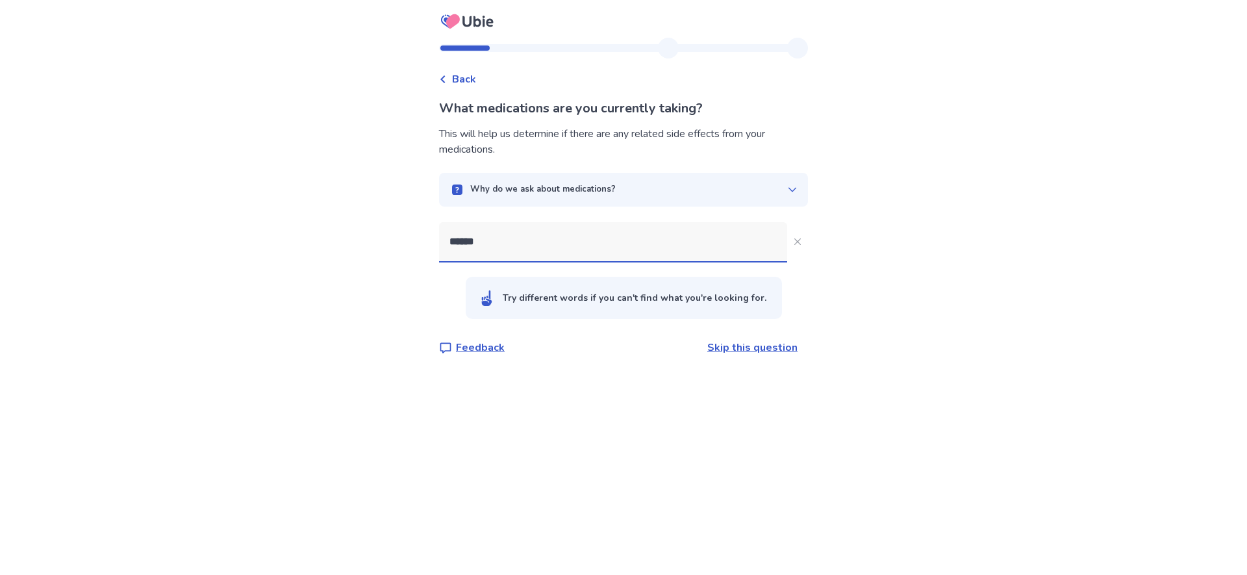
click at [518, 246] on input "******" at bounding box center [613, 241] width 348 height 39
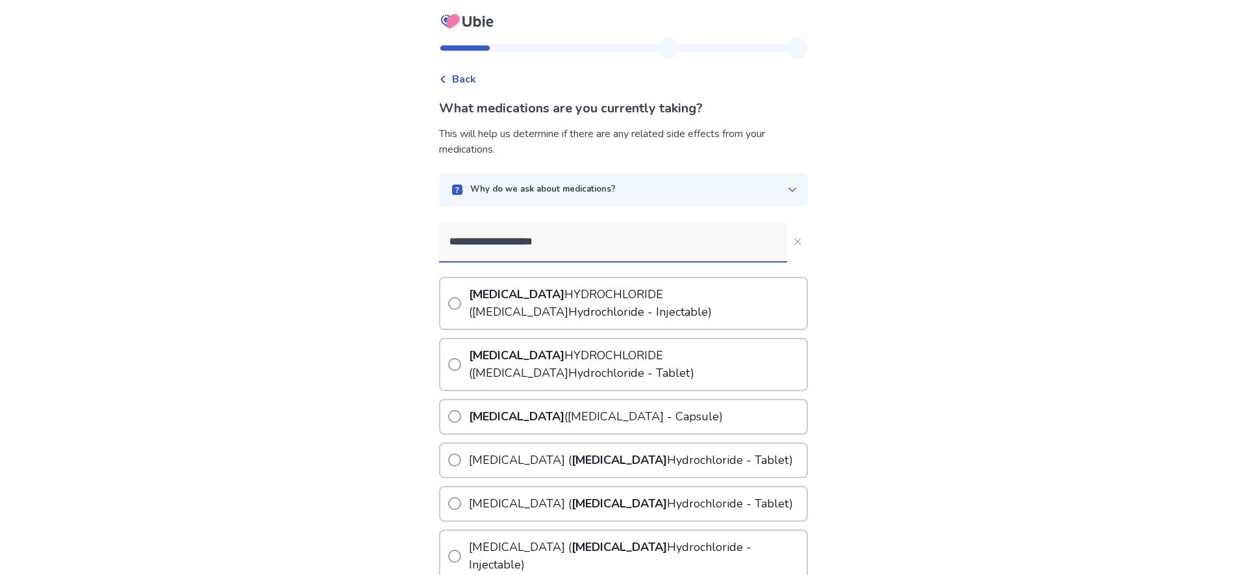
type input "**********"
click at [461, 361] on span at bounding box center [454, 364] width 13 height 13
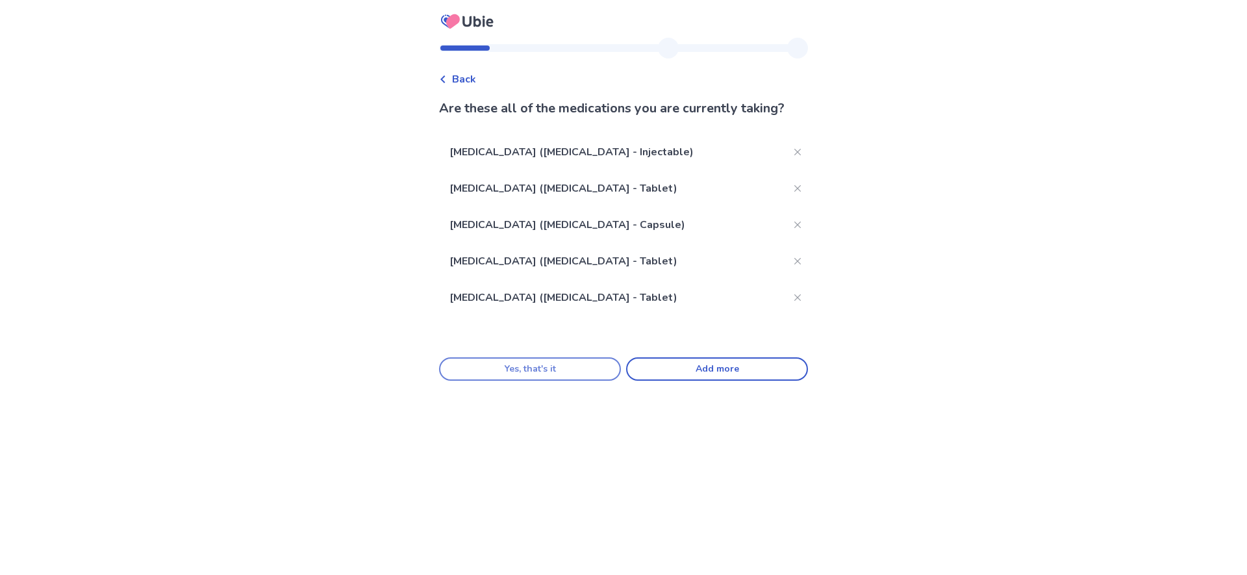
click at [583, 381] on button "Yes, that's it" at bounding box center [530, 368] width 182 height 23
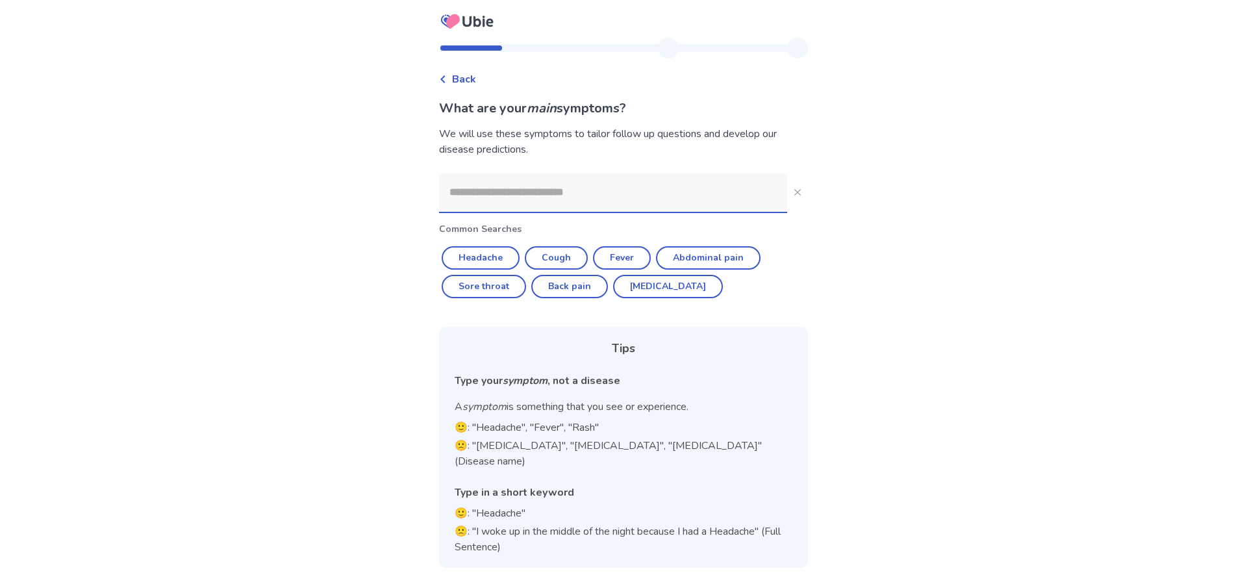
click at [483, 198] on input at bounding box center [613, 192] width 348 height 39
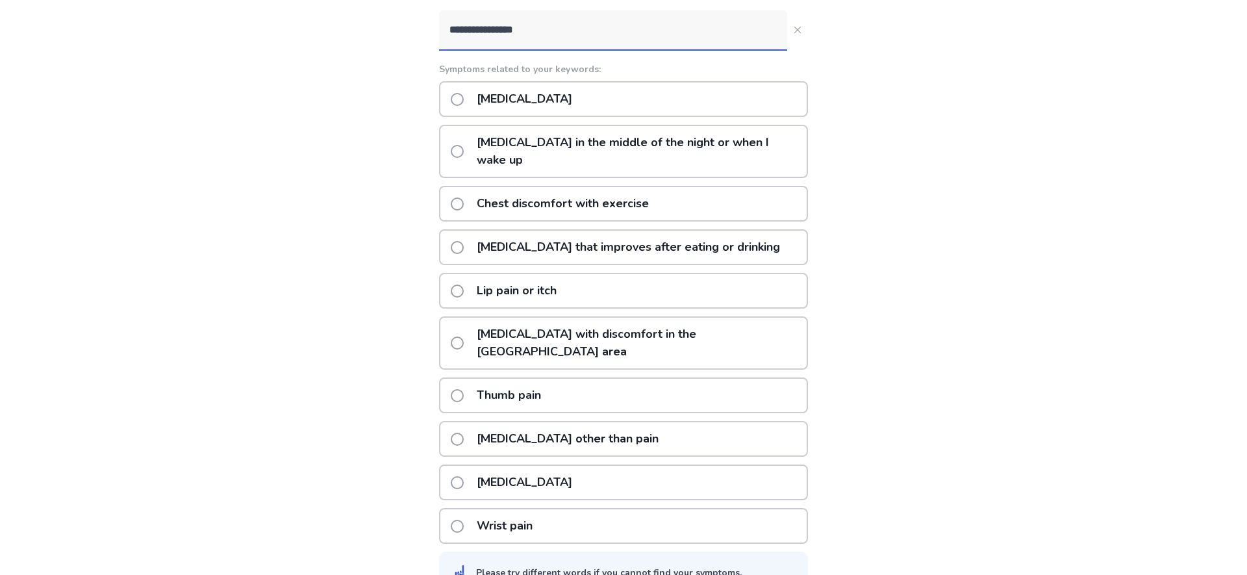
scroll to position [162, 0]
type input "**********"
click at [464, 101] on span at bounding box center [457, 100] width 13 height 13
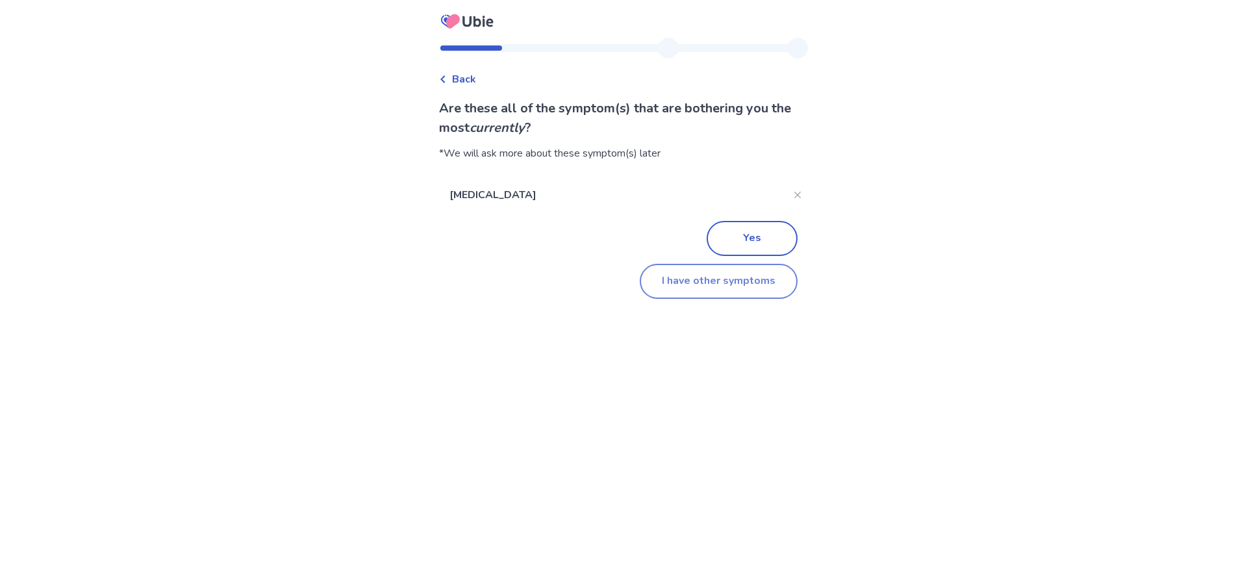
click at [730, 285] on button "I have other symptoms" at bounding box center [719, 281] width 158 height 35
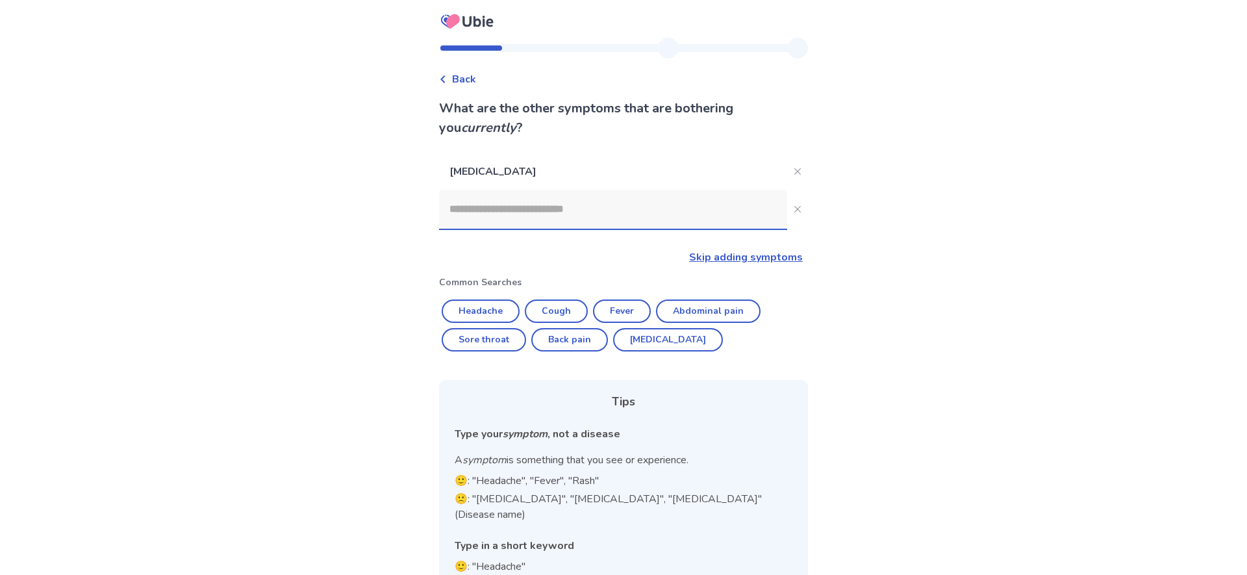
scroll to position [46, 0]
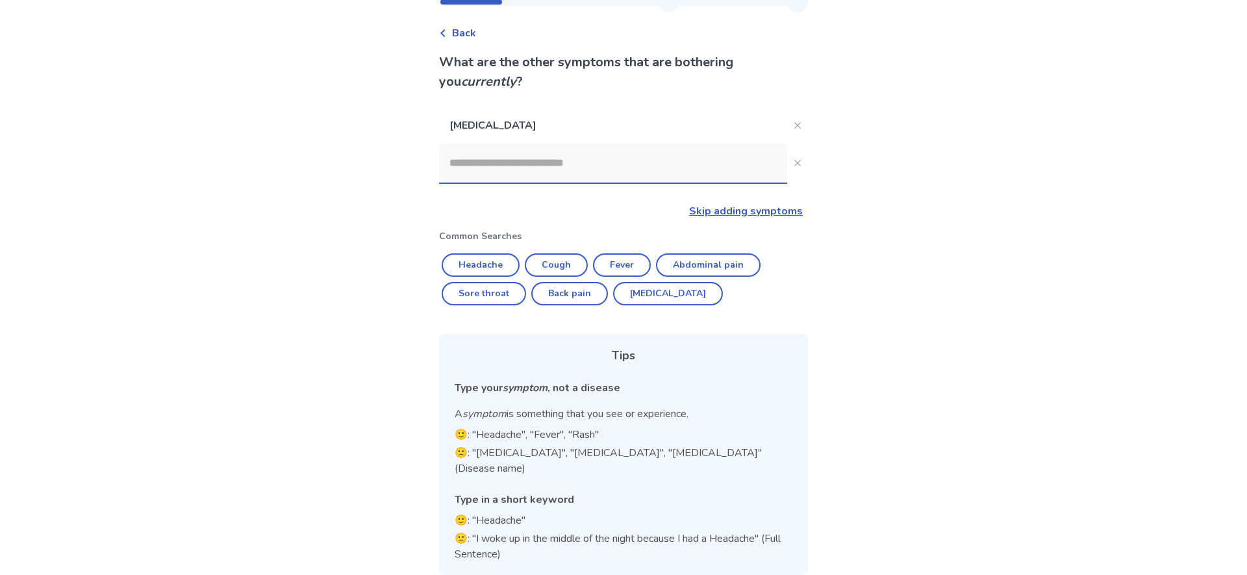
click at [480, 166] on input at bounding box center [613, 163] width 348 height 39
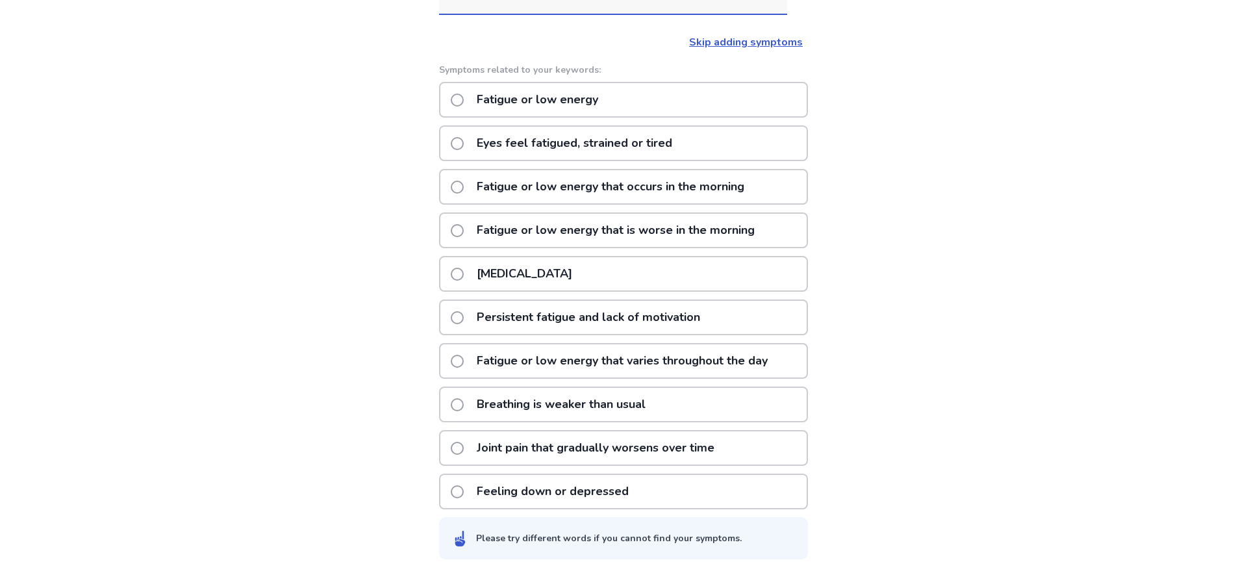
scroll to position [215, 0]
type input "*******"
click at [463, 355] on span at bounding box center [457, 361] width 13 height 13
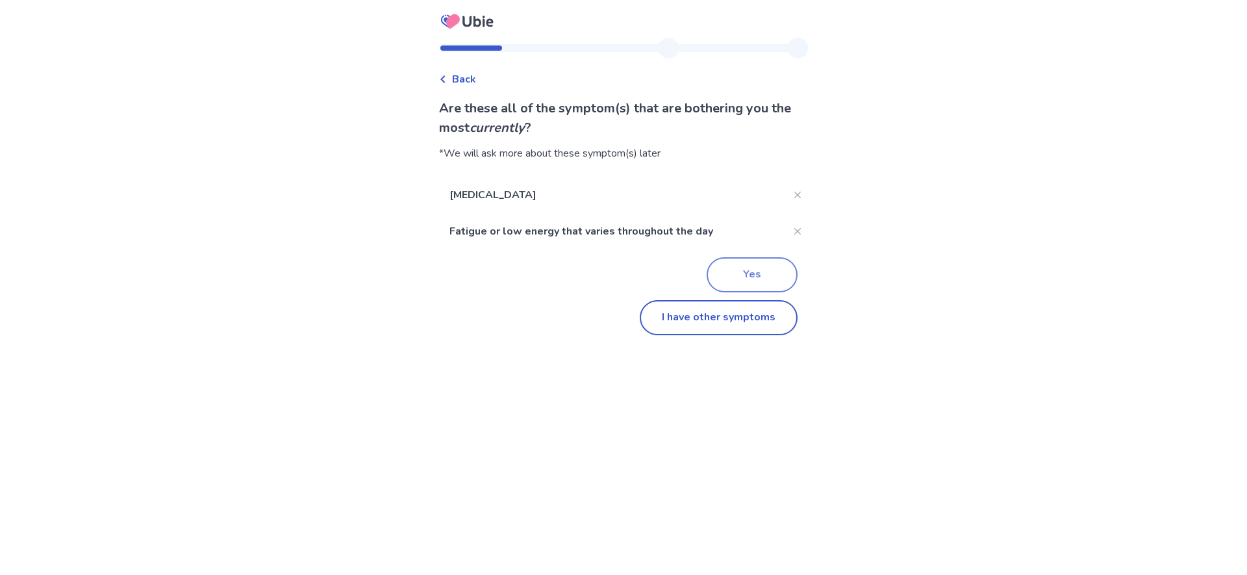
click at [746, 274] on button "Yes" at bounding box center [752, 274] width 91 height 35
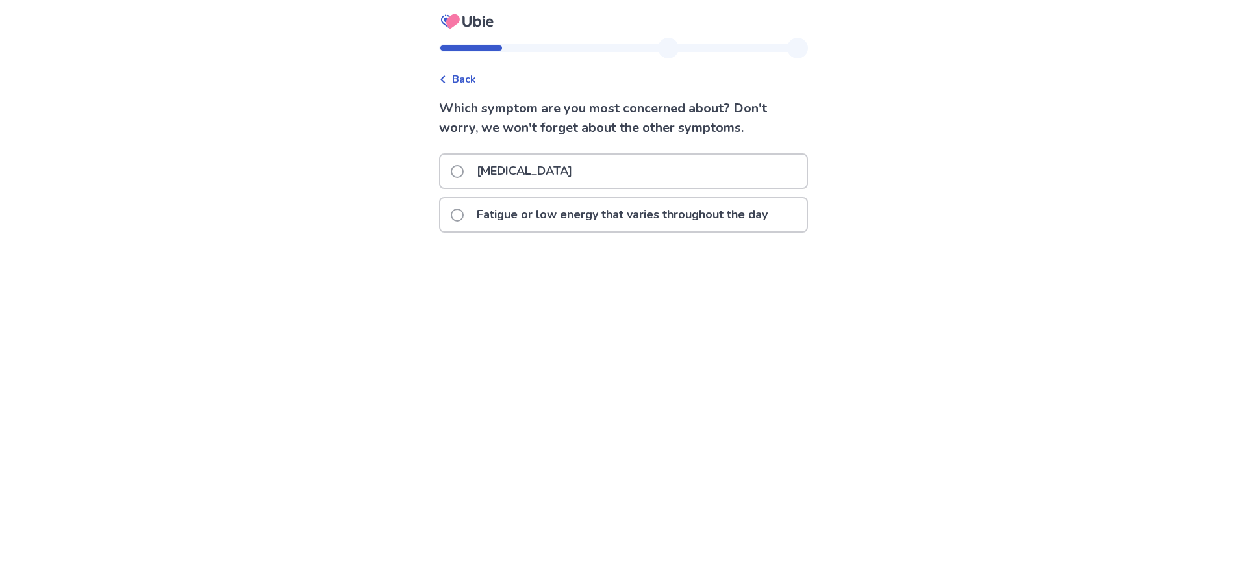
click at [464, 168] on span at bounding box center [457, 171] width 13 height 13
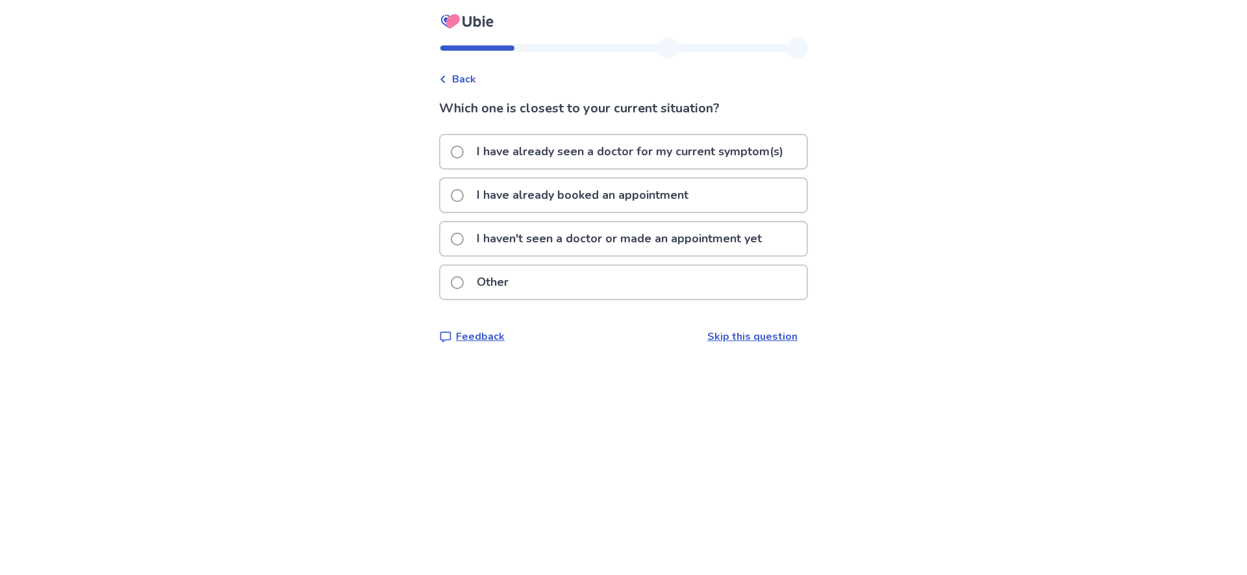
click at [464, 241] on span at bounding box center [457, 239] width 13 height 13
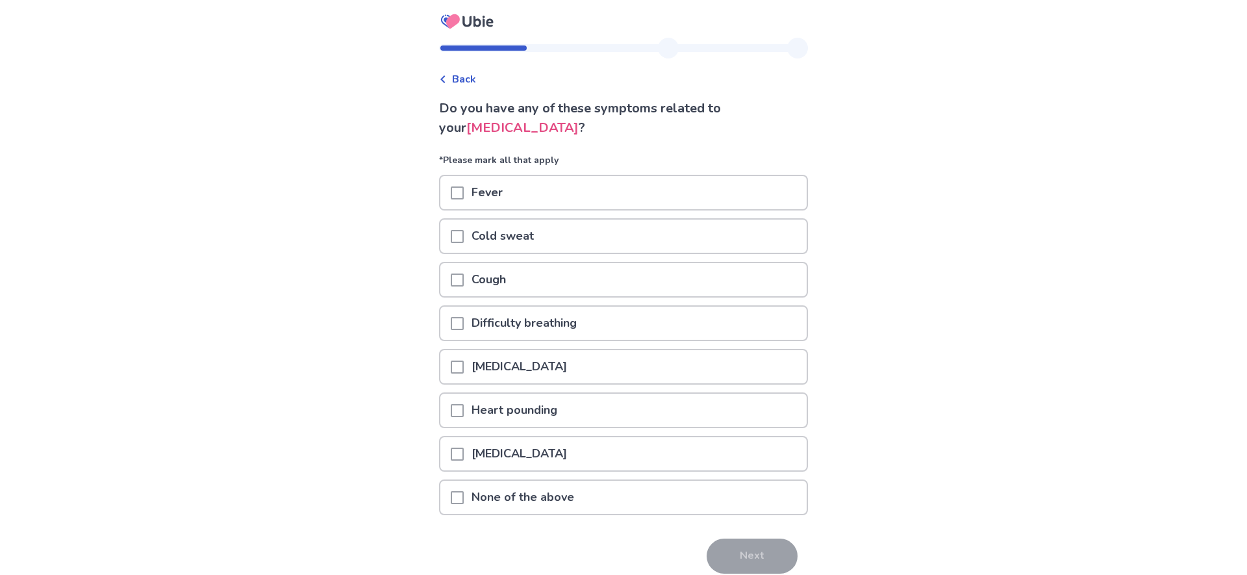
drag, startPoint x: 466, startPoint y: 494, endPoint x: 476, endPoint y: 495, distance: 9.8
click at [464, 494] on span at bounding box center [457, 497] width 13 height 13
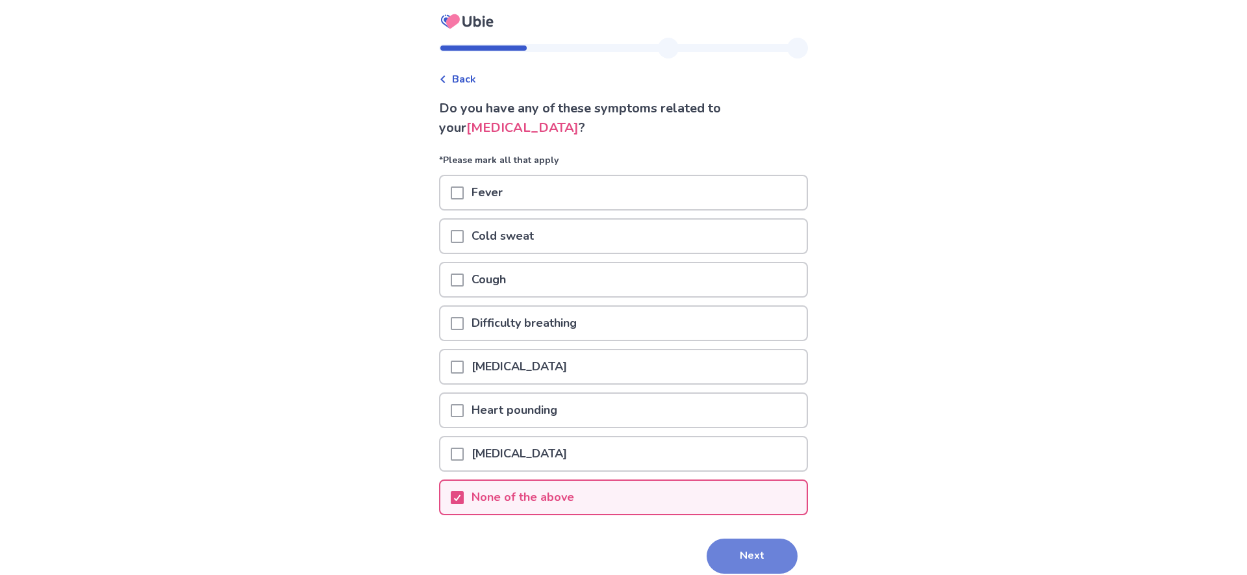
click at [735, 551] on button "Next" at bounding box center [752, 556] width 91 height 35
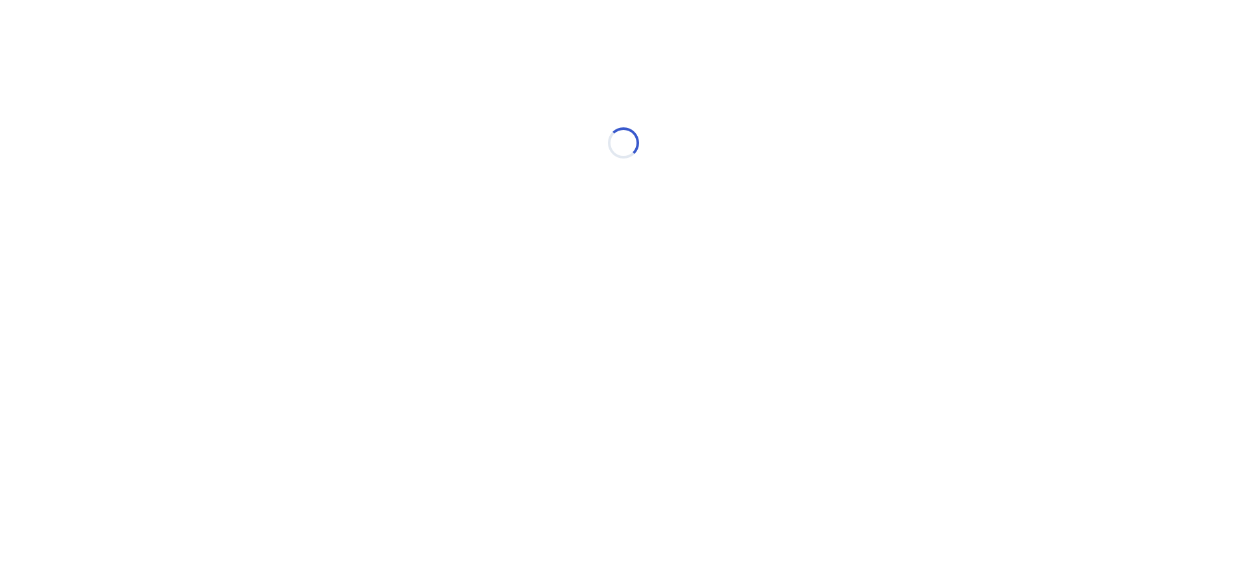
select select "*"
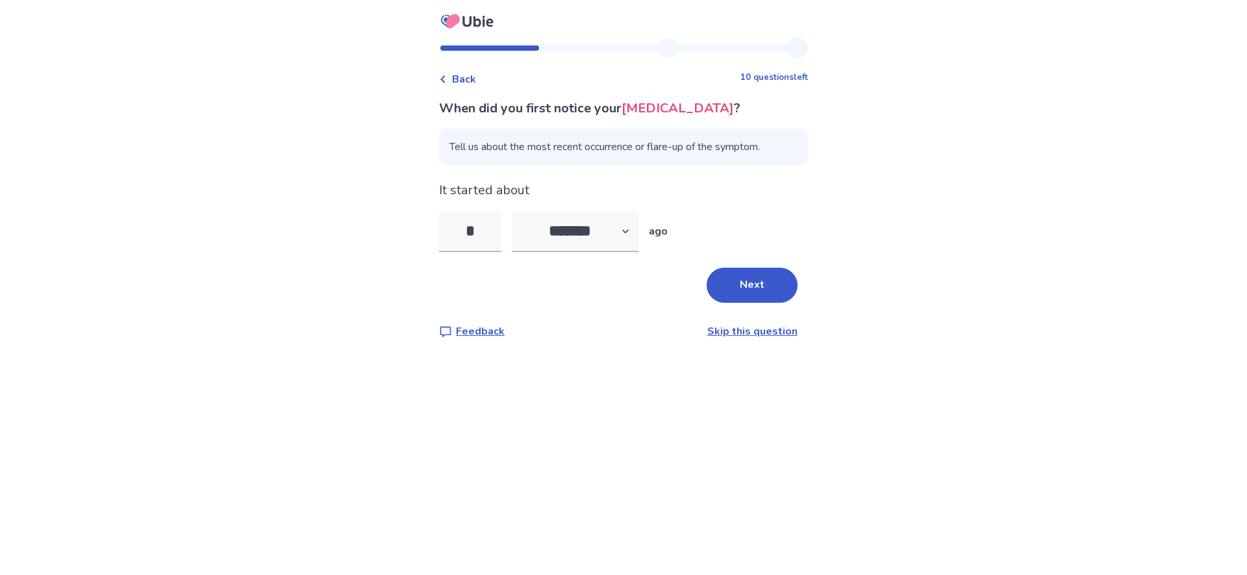
type input "*"
click at [756, 305] on div "When did you first notice your chest pain ? Tell us about the most recent occur…" at bounding box center [623, 219] width 369 height 240
click at [743, 285] on button "Next" at bounding box center [752, 285] width 91 height 35
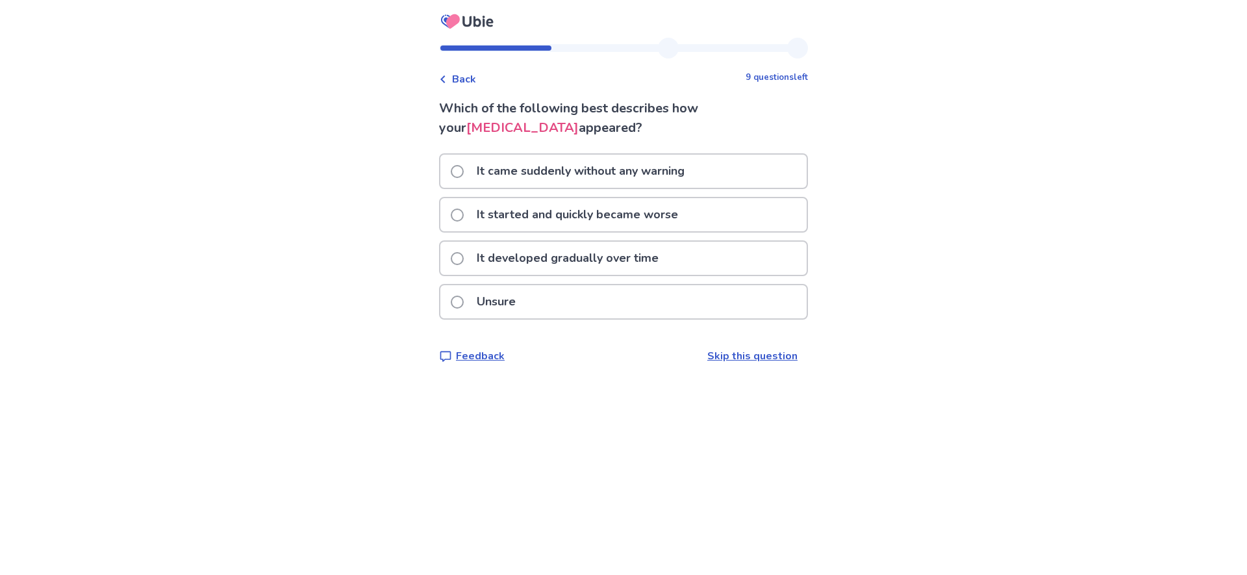
click at [464, 255] on span at bounding box center [457, 258] width 13 height 13
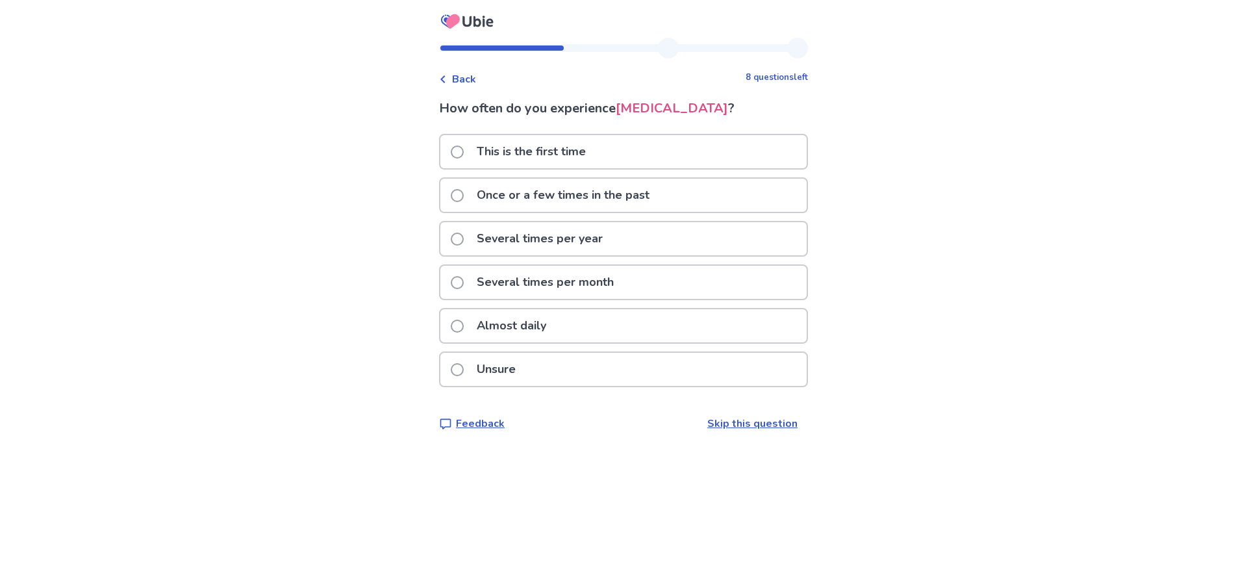
click at [463, 199] on span at bounding box center [457, 195] width 13 height 13
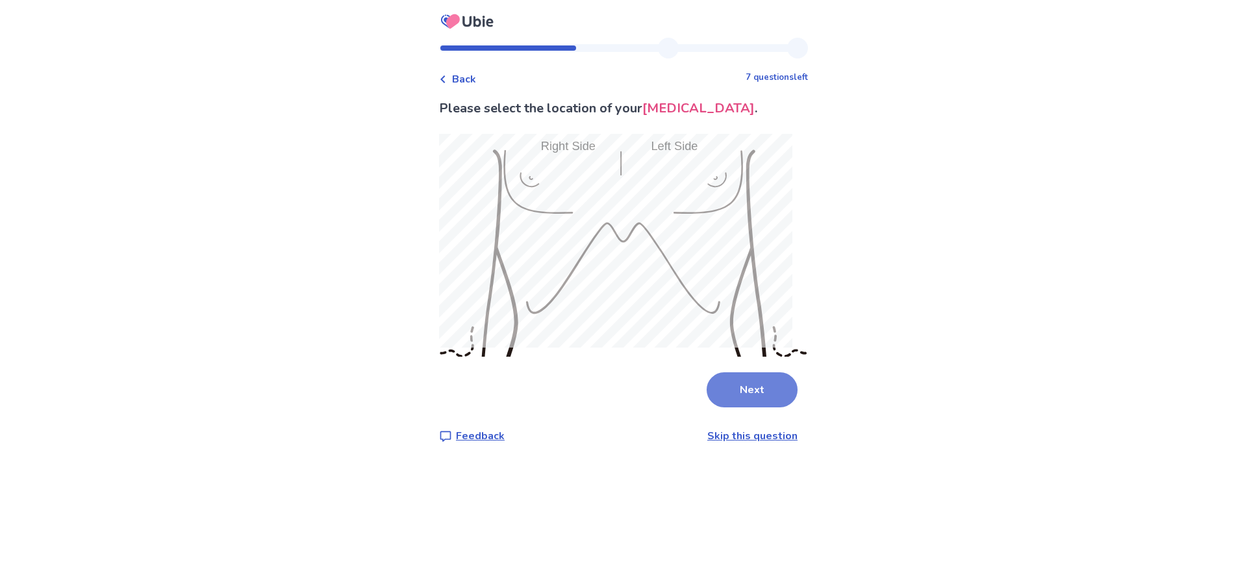
click at [745, 389] on button "Next" at bounding box center [752, 389] width 91 height 35
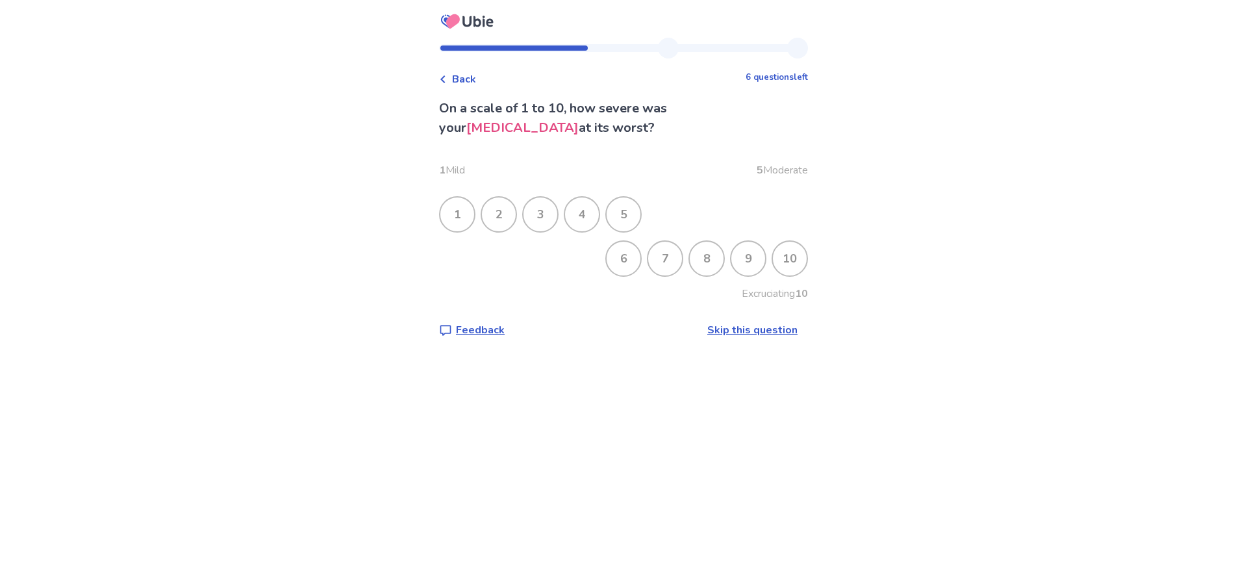
click at [550, 218] on div "3" at bounding box center [541, 215] width 34 height 34
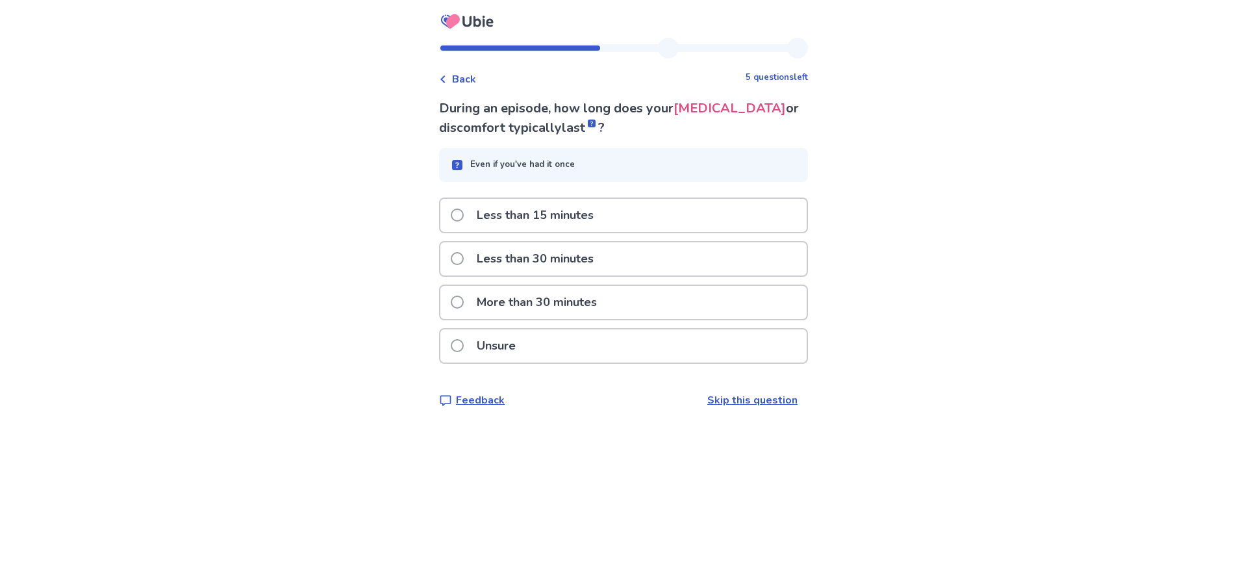
click at [458, 257] on div "Less than 30 minutes" at bounding box center [623, 258] width 366 height 33
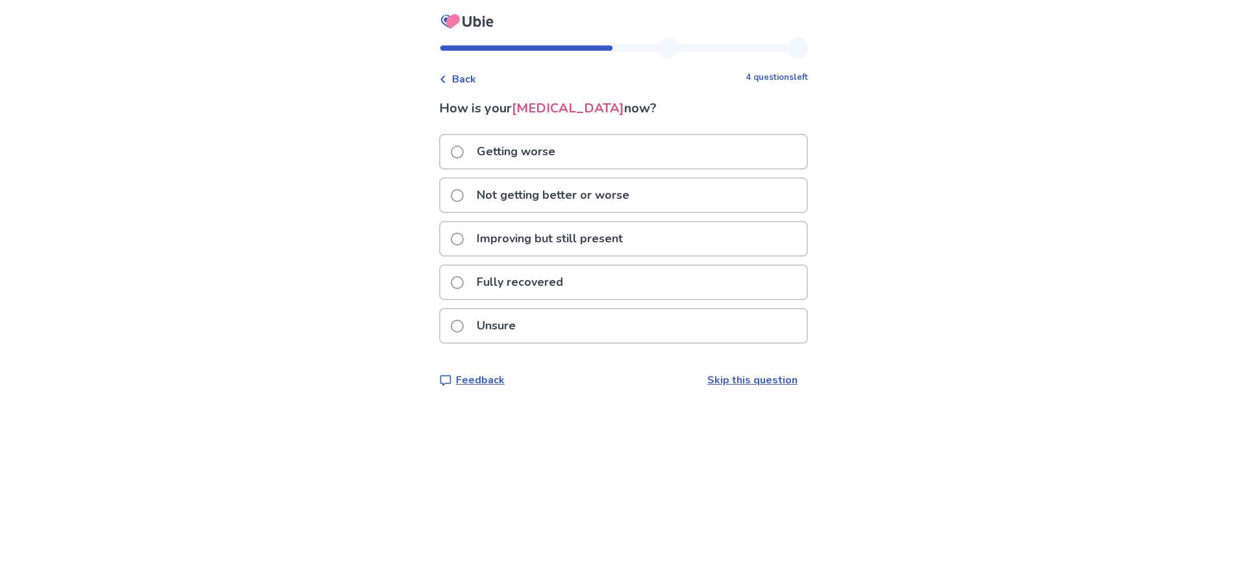
click at [464, 199] on span at bounding box center [457, 195] width 13 height 13
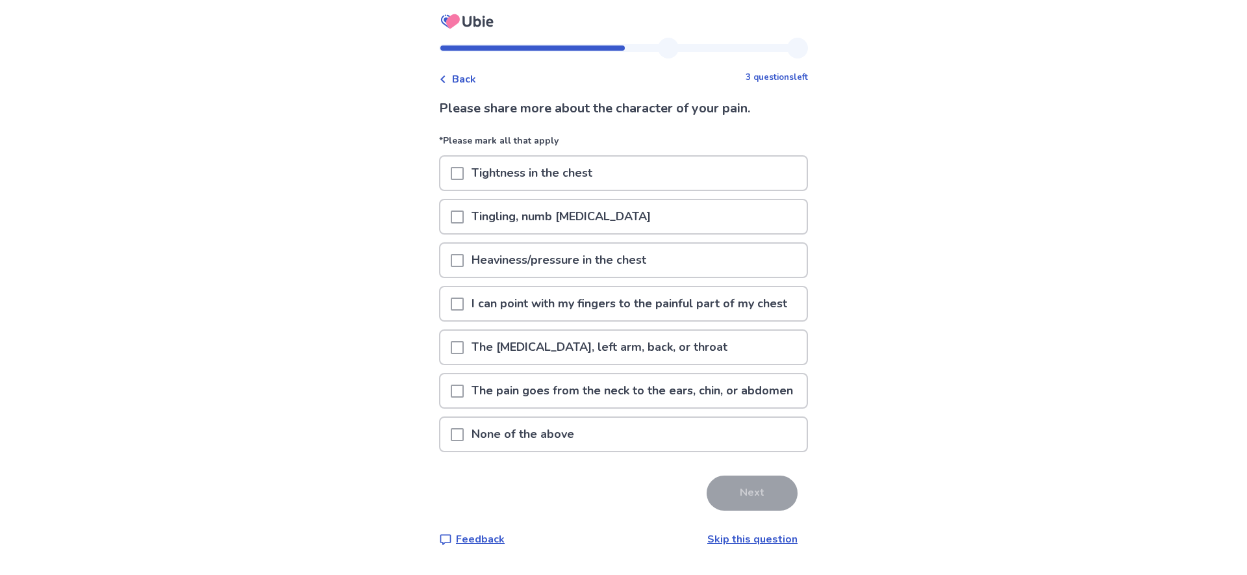
click at [464, 178] on span at bounding box center [457, 173] width 13 height 13
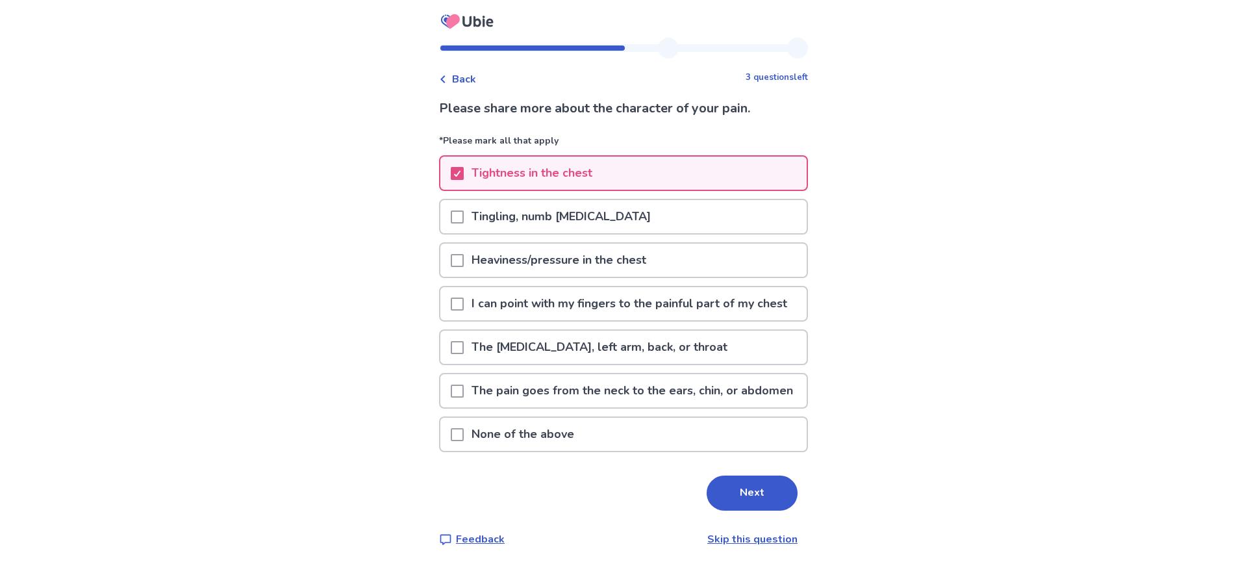
click at [464, 311] on span at bounding box center [457, 304] width 13 height 13
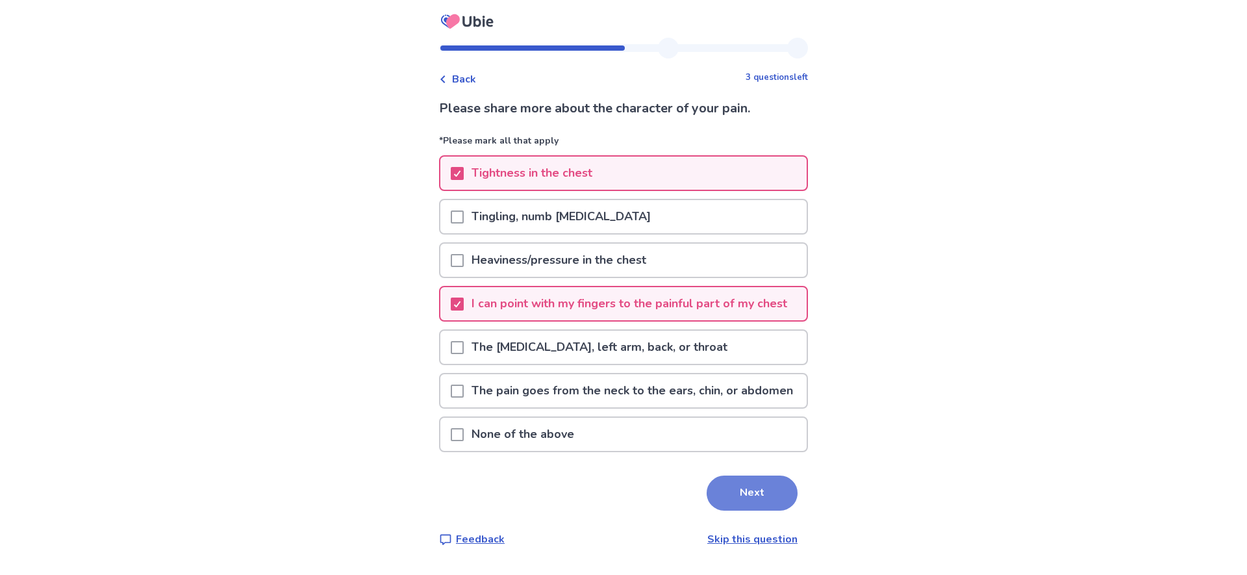
click at [773, 511] on button "Next" at bounding box center [752, 493] width 91 height 35
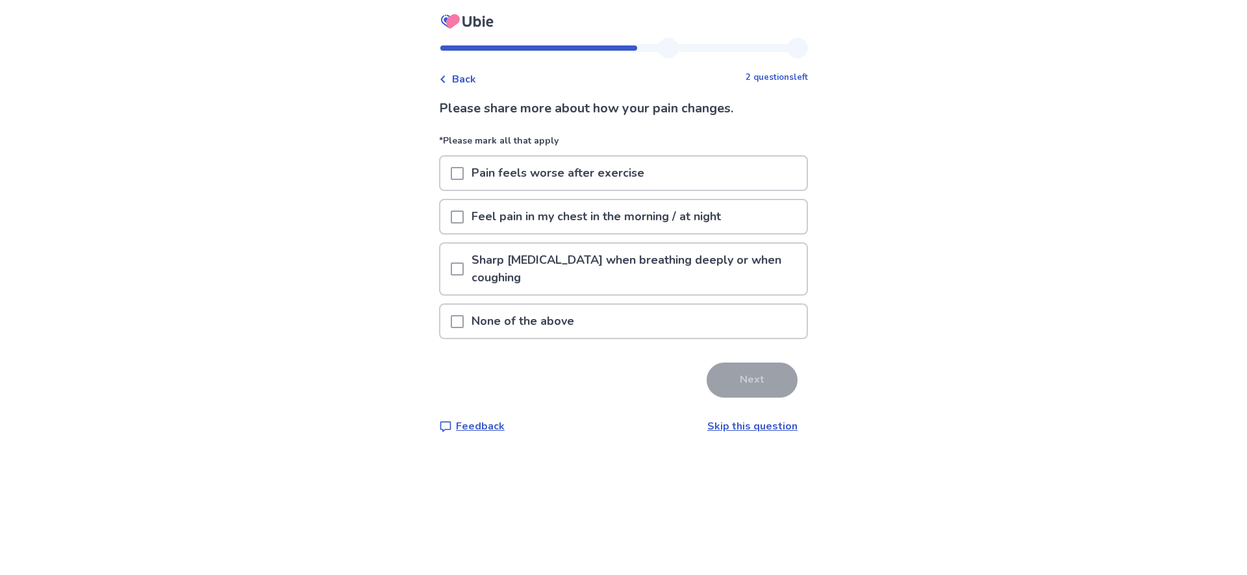
drag, startPoint x: 464, startPoint y: 173, endPoint x: 470, endPoint y: 183, distance: 11.4
click at [464, 174] on span at bounding box center [457, 173] width 13 height 13
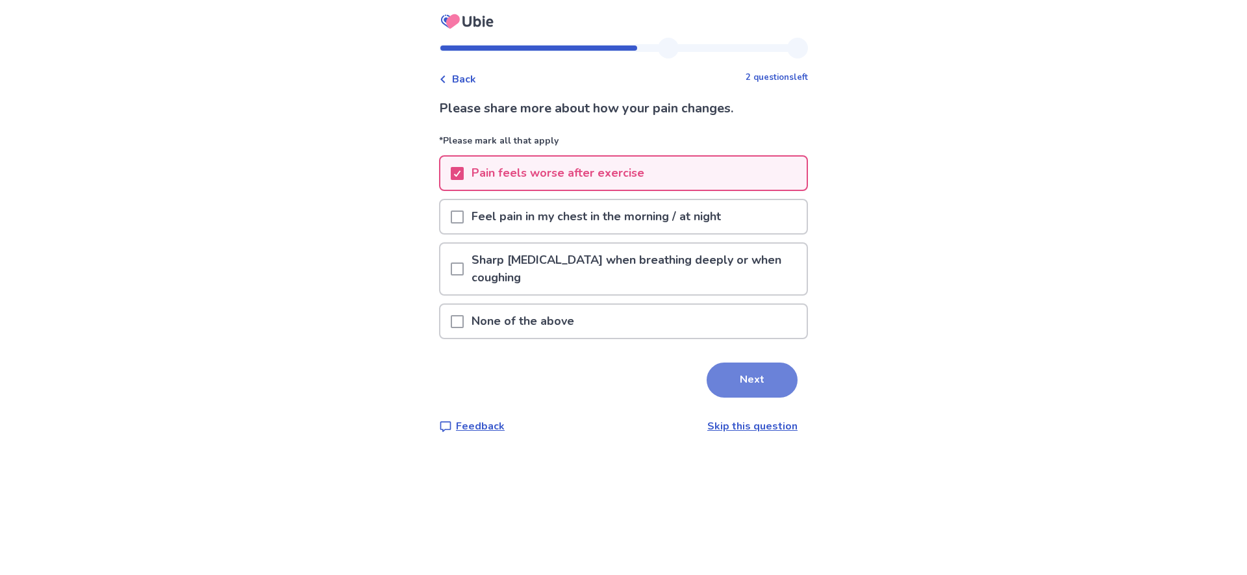
click at [740, 385] on button "Next" at bounding box center [752, 380] width 91 height 35
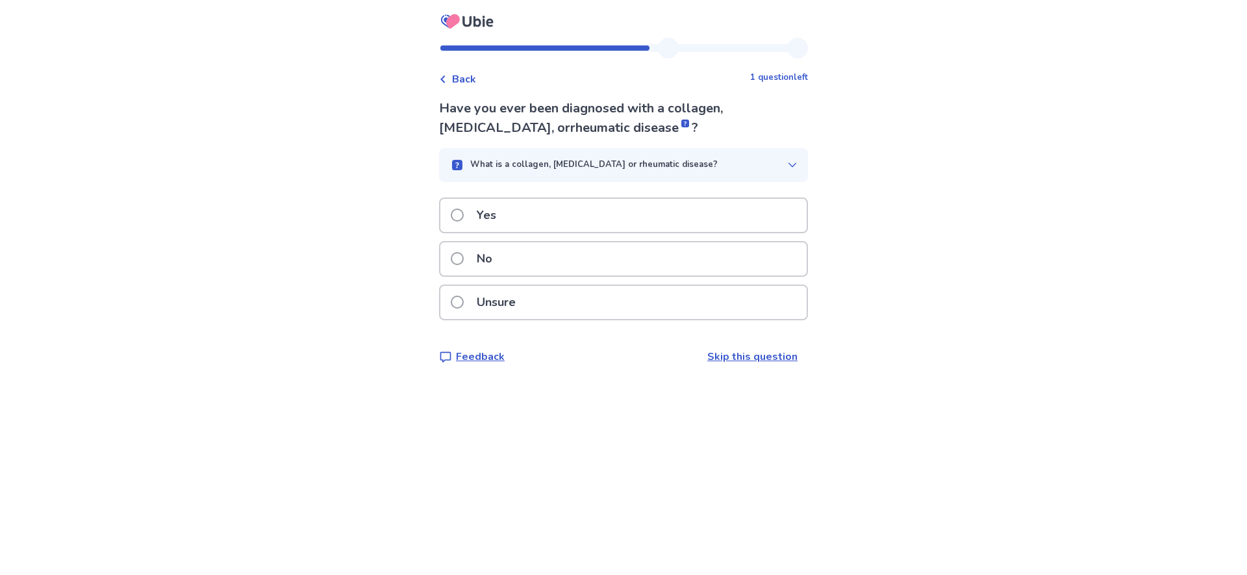
click at [464, 259] on span at bounding box center [457, 258] width 13 height 13
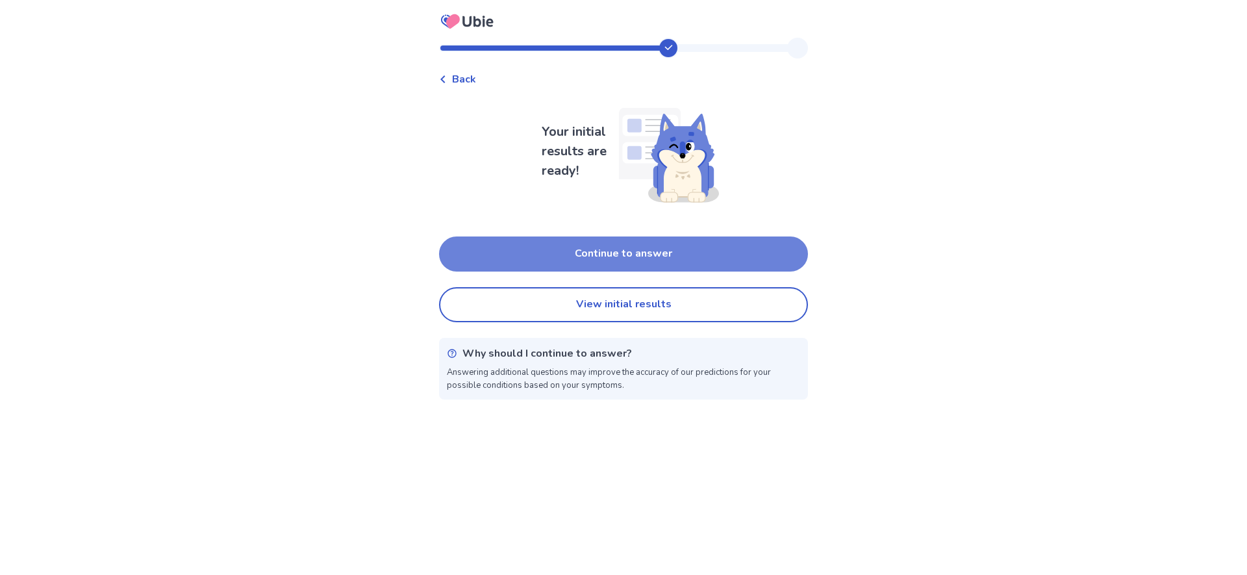
click at [646, 262] on button "Continue to answer" at bounding box center [623, 253] width 369 height 35
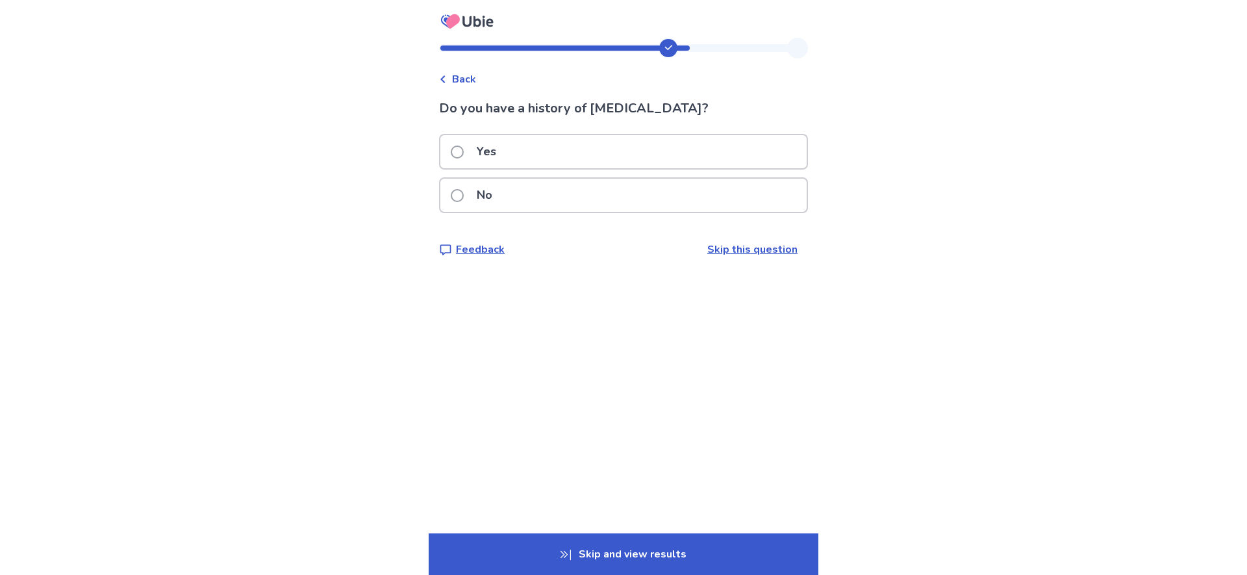
click at [459, 196] on span at bounding box center [457, 195] width 13 height 13
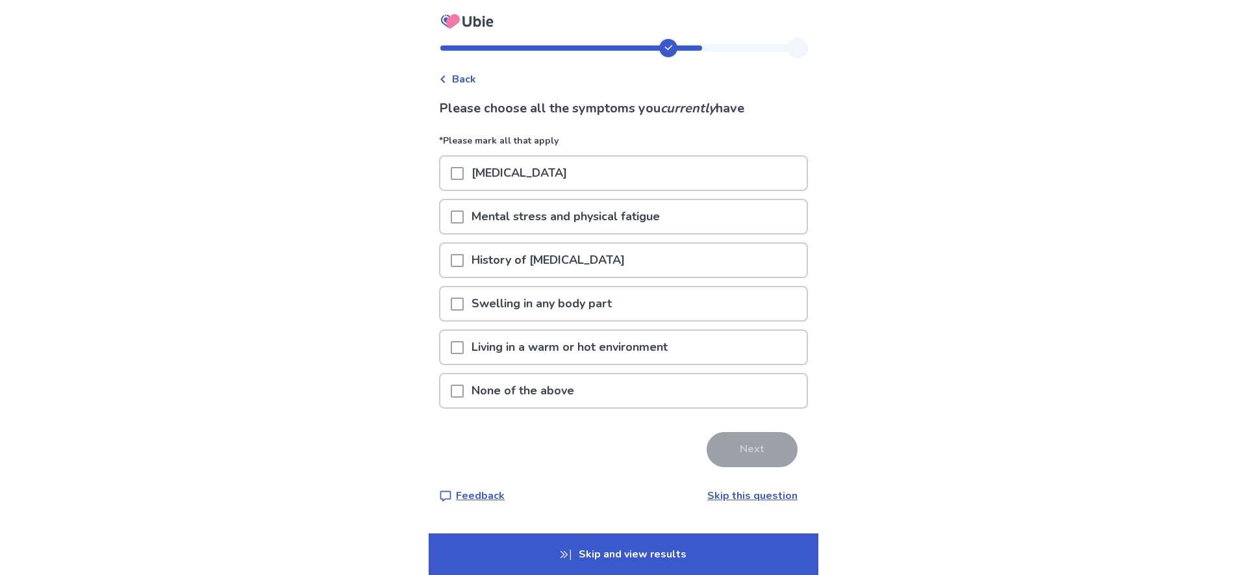
click at [464, 350] on span at bounding box center [457, 347] width 13 height 13
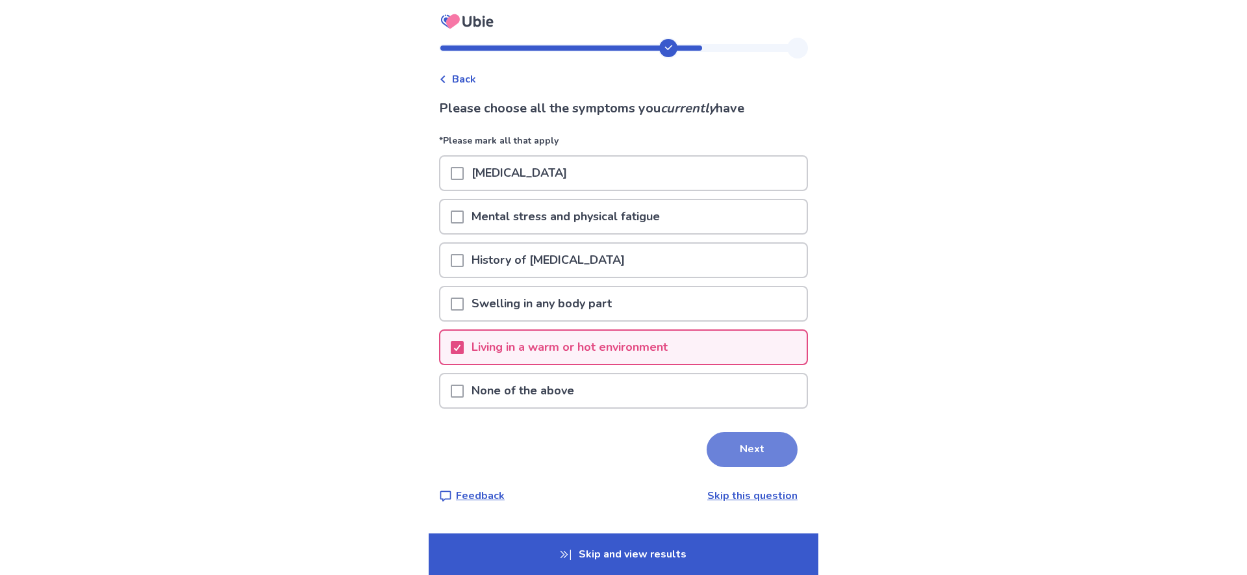
click at [735, 445] on button "Next" at bounding box center [752, 449] width 91 height 35
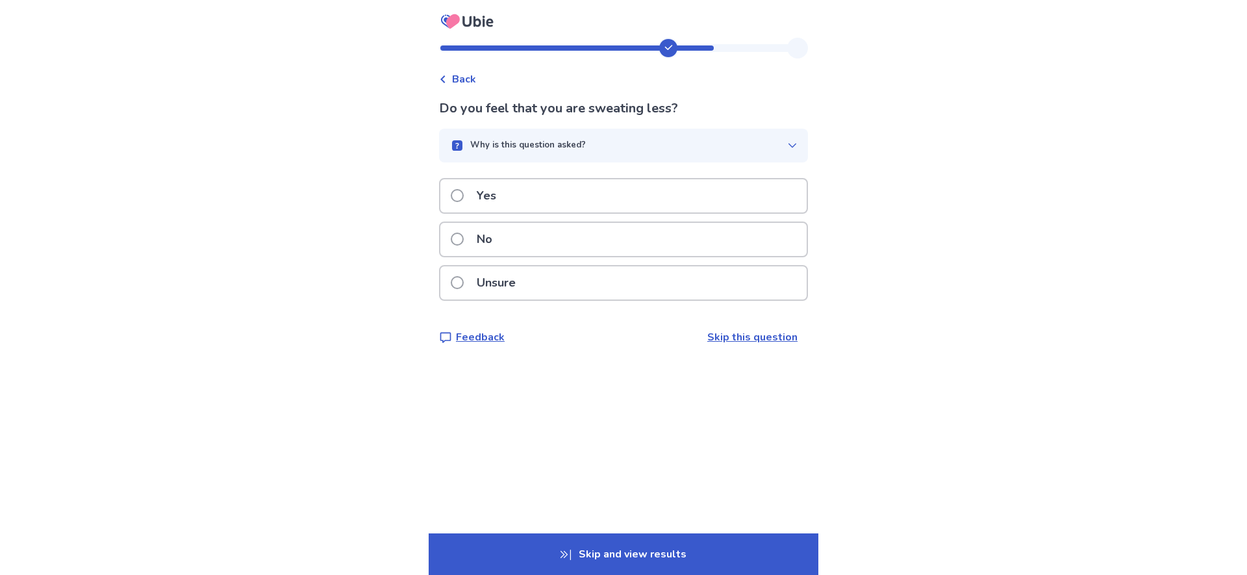
click at [464, 278] on span at bounding box center [457, 282] width 13 height 13
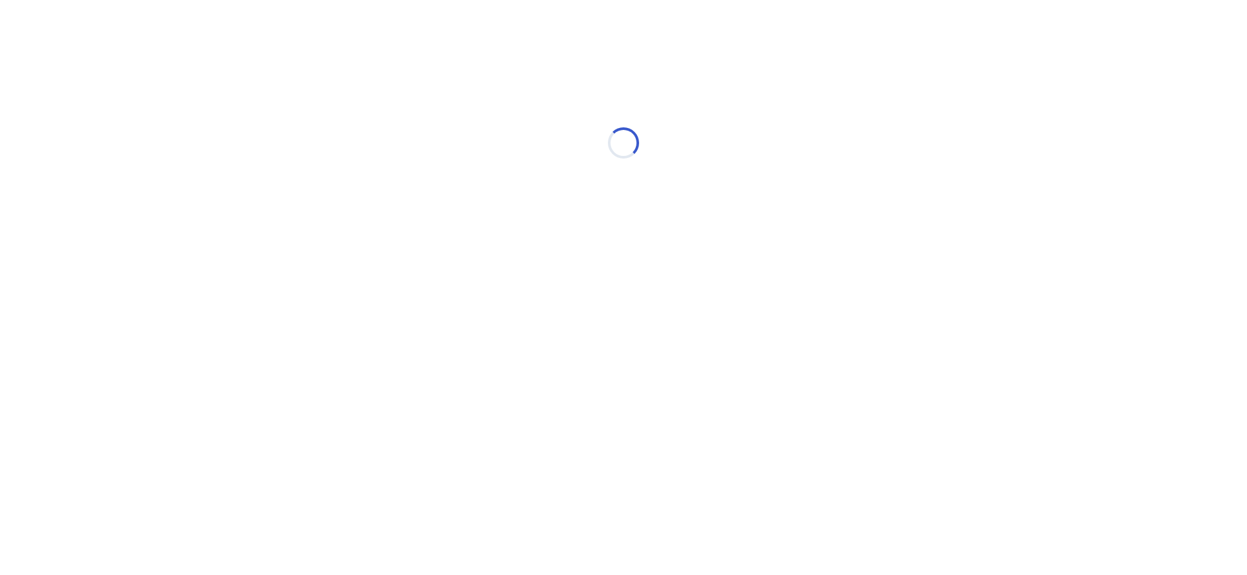
select select "*"
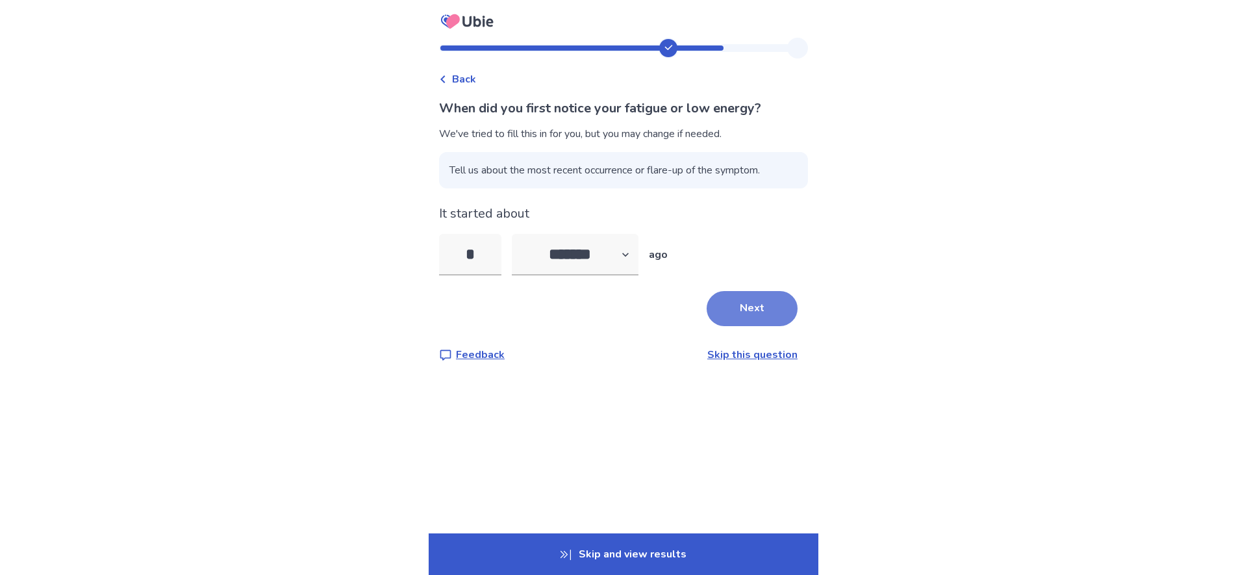
click at [761, 308] on button "Next" at bounding box center [752, 308] width 91 height 35
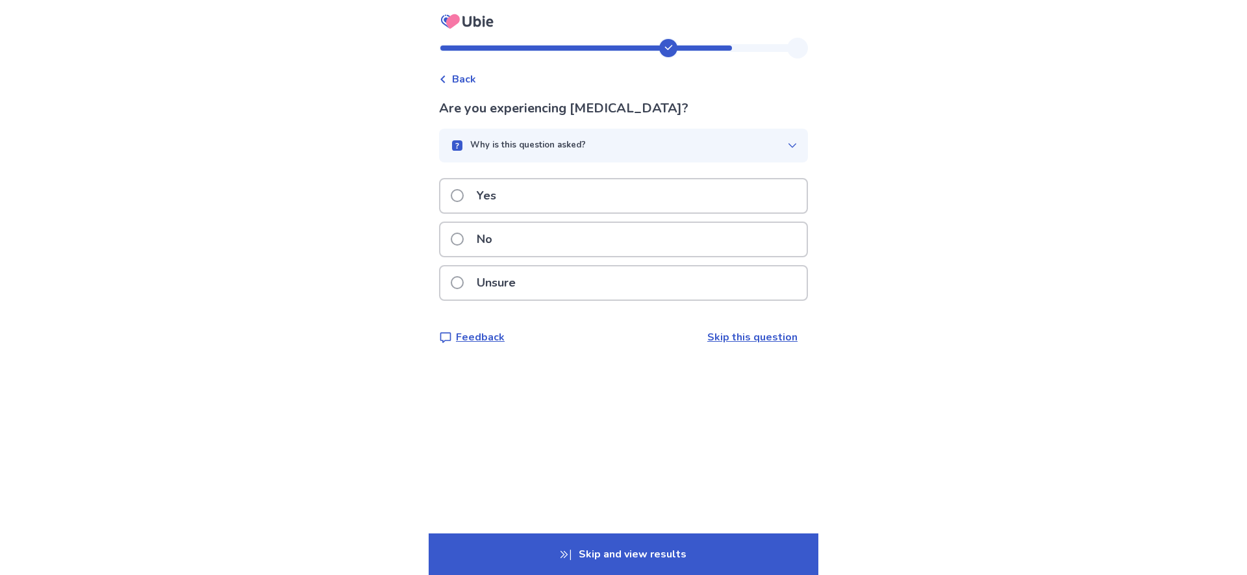
click at [464, 240] on span at bounding box center [457, 239] width 13 height 13
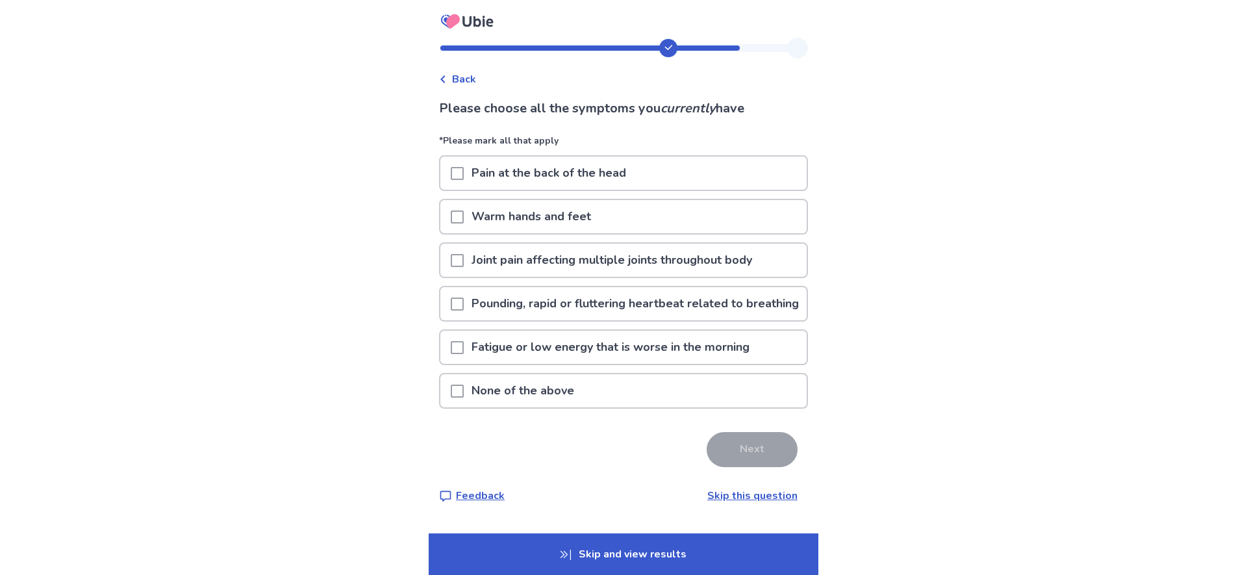
drag, startPoint x: 461, startPoint y: 410, endPoint x: 475, endPoint y: 414, distance: 14.8
click at [463, 398] on span at bounding box center [457, 391] width 13 height 13
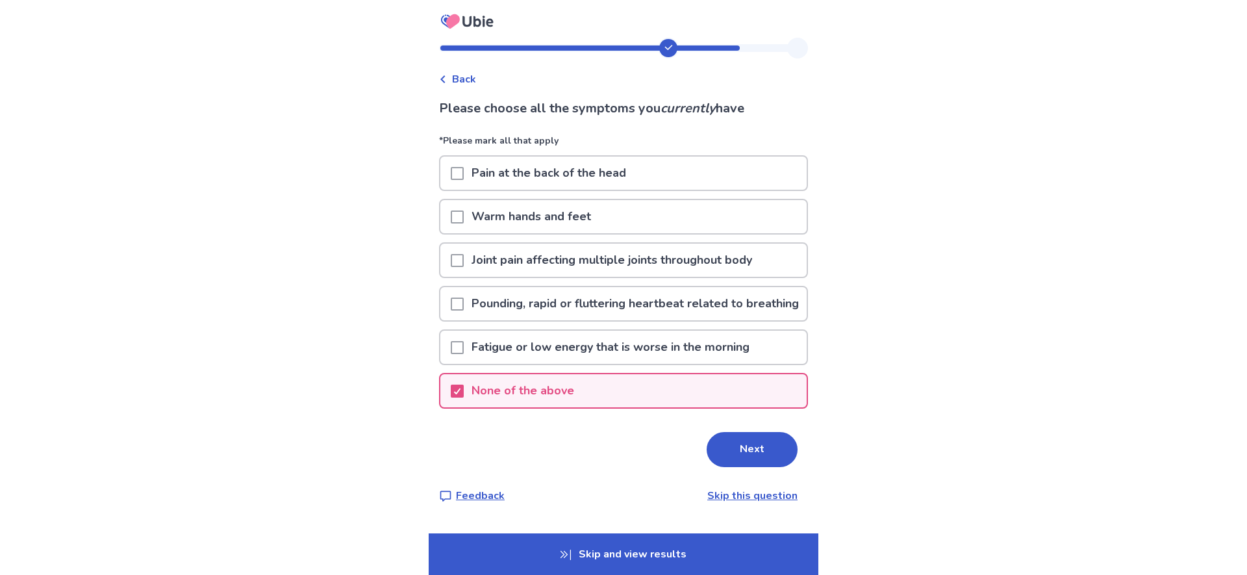
click at [751, 467] on button "Next" at bounding box center [752, 449] width 91 height 35
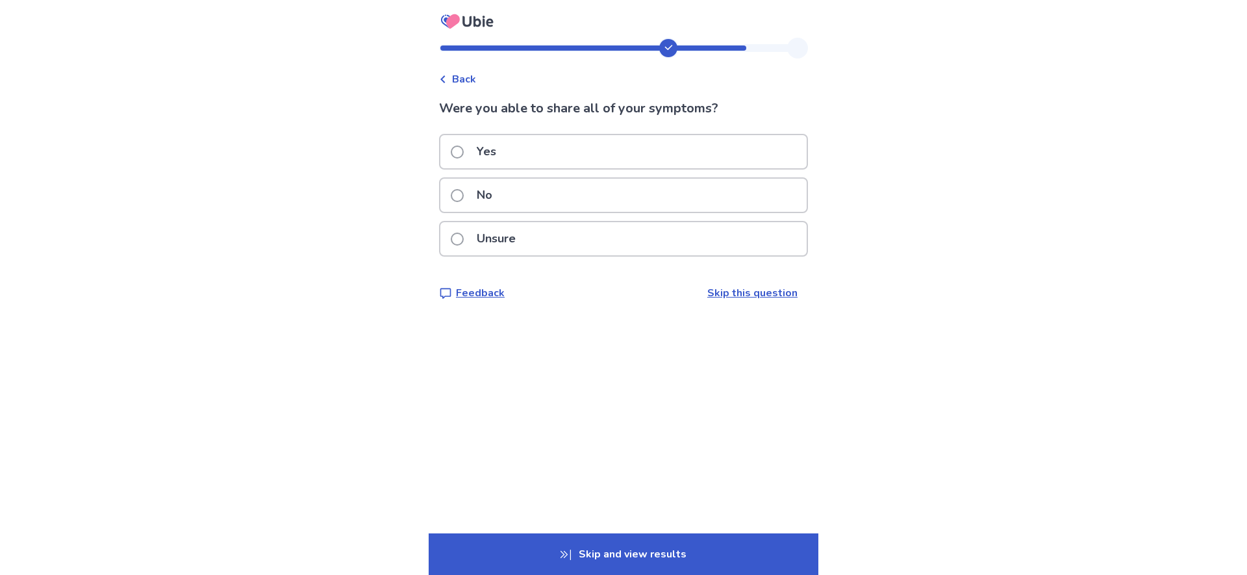
click at [464, 152] on span at bounding box center [457, 152] width 13 height 13
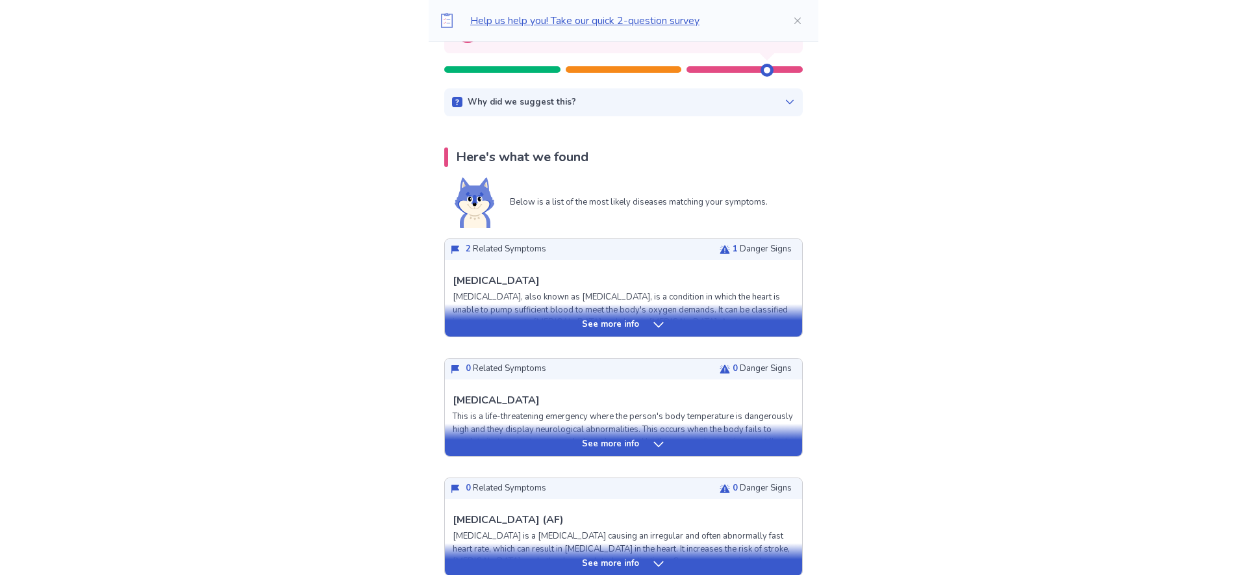
scroll to position [174, 0]
click at [653, 324] on icon at bounding box center [658, 324] width 13 height 13
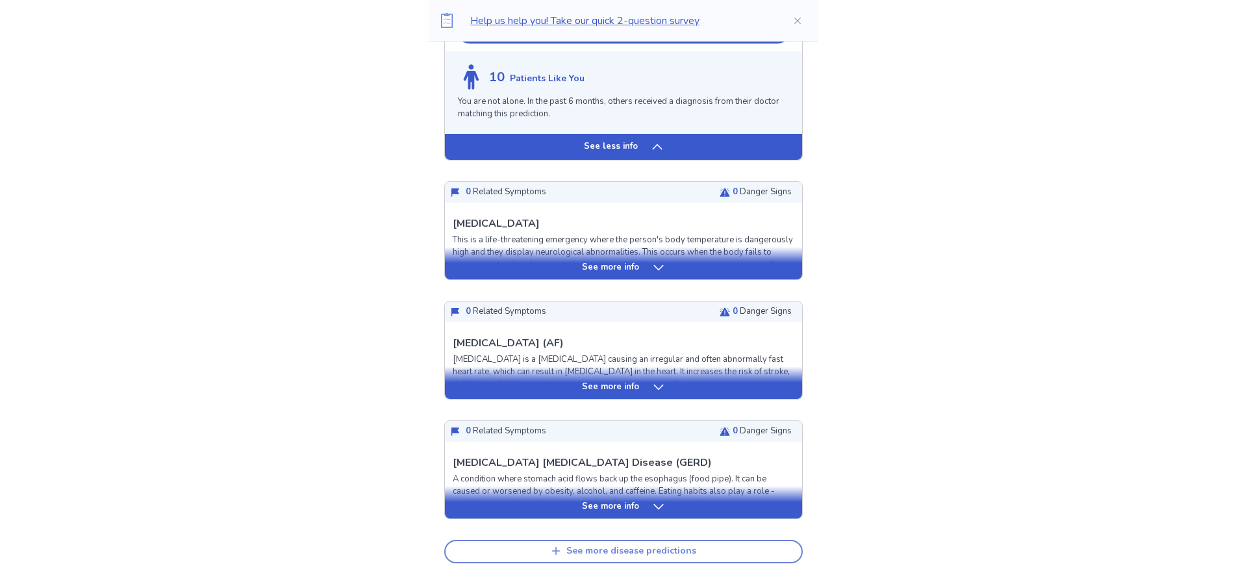
scroll to position [1225, 0]
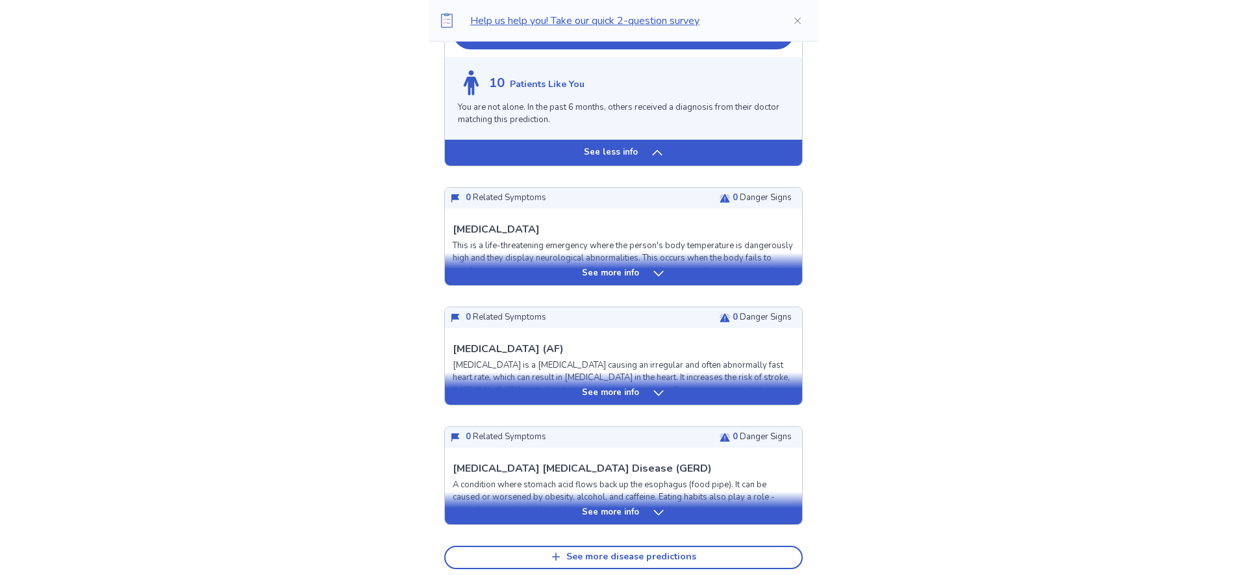
click at [612, 267] on p "See more info" at bounding box center [610, 273] width 57 height 13
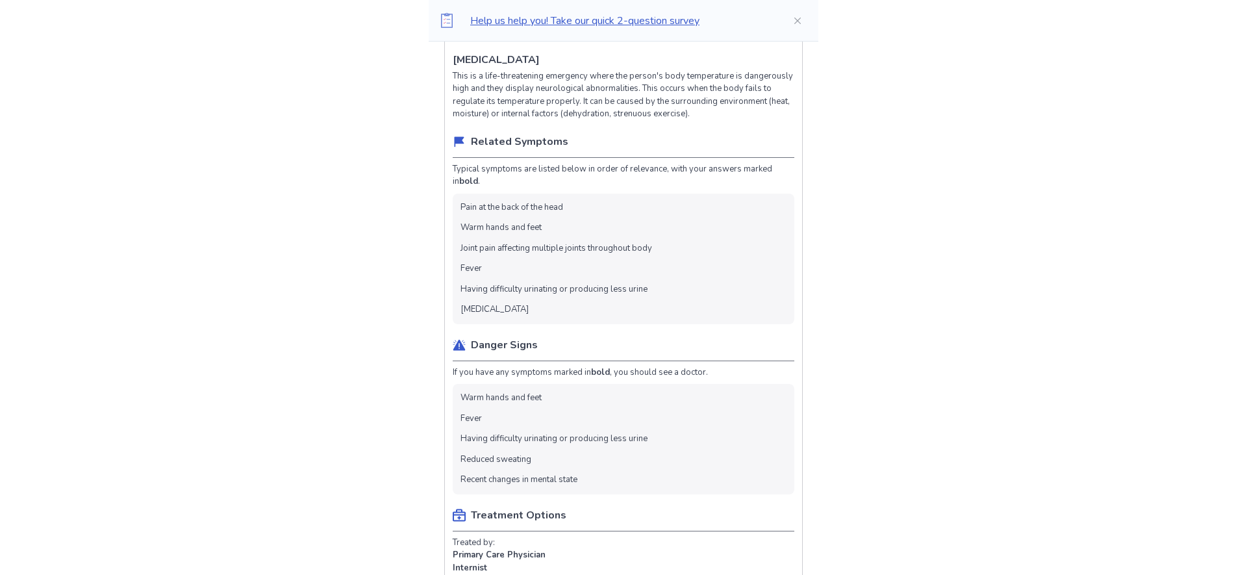
scroll to position [1399, 0]
